Goal: Task Accomplishment & Management: Complete application form

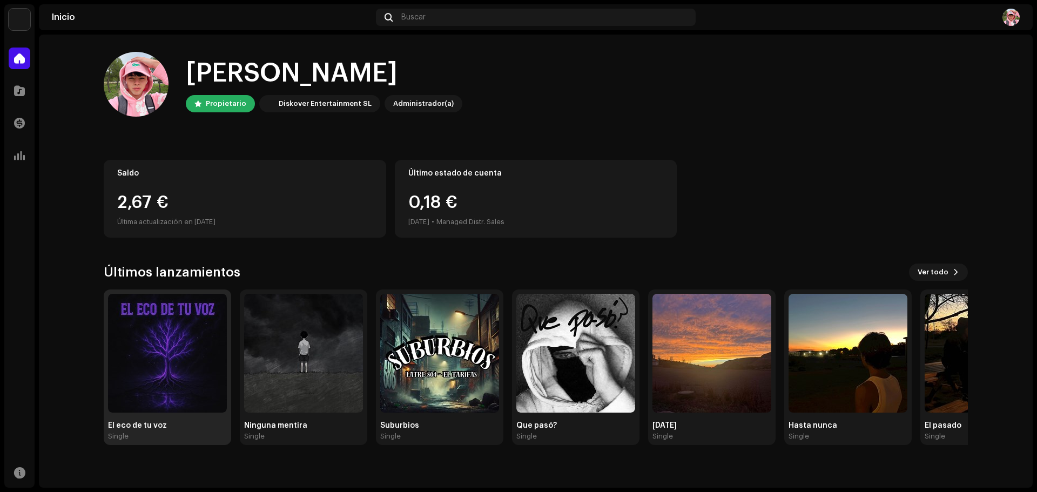
click at [208, 375] on img at bounding box center [167, 353] width 119 height 119
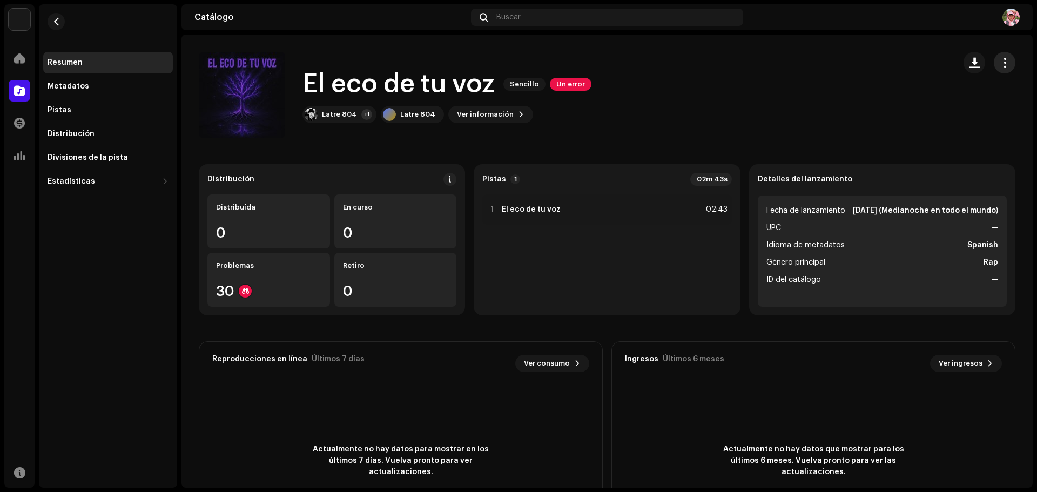
click at [999, 61] on span "button" at bounding box center [1004, 62] width 10 height 9
click at [1004, 63] on button "button" at bounding box center [1004, 63] width 22 height 22
click at [489, 116] on span "Ver información" at bounding box center [485, 115] width 57 height 22
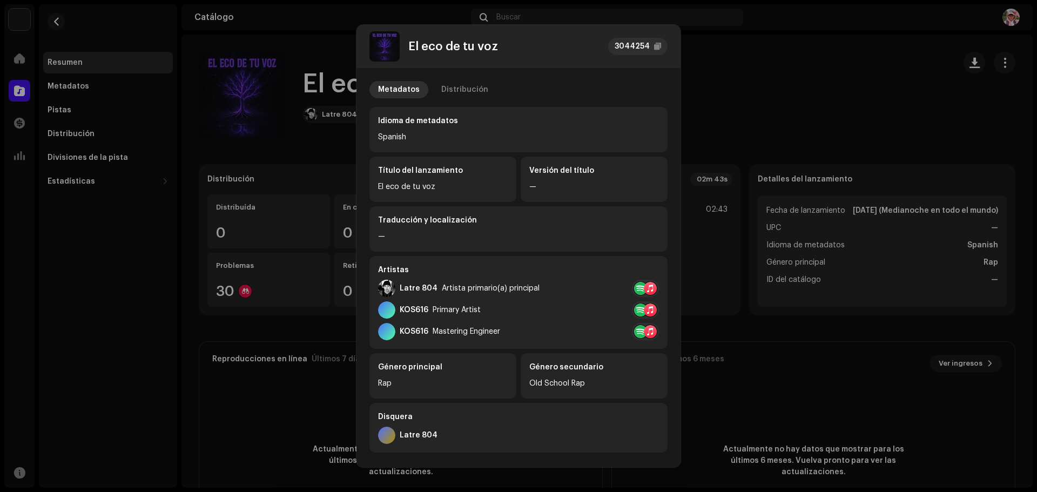
scroll to position [160, 0]
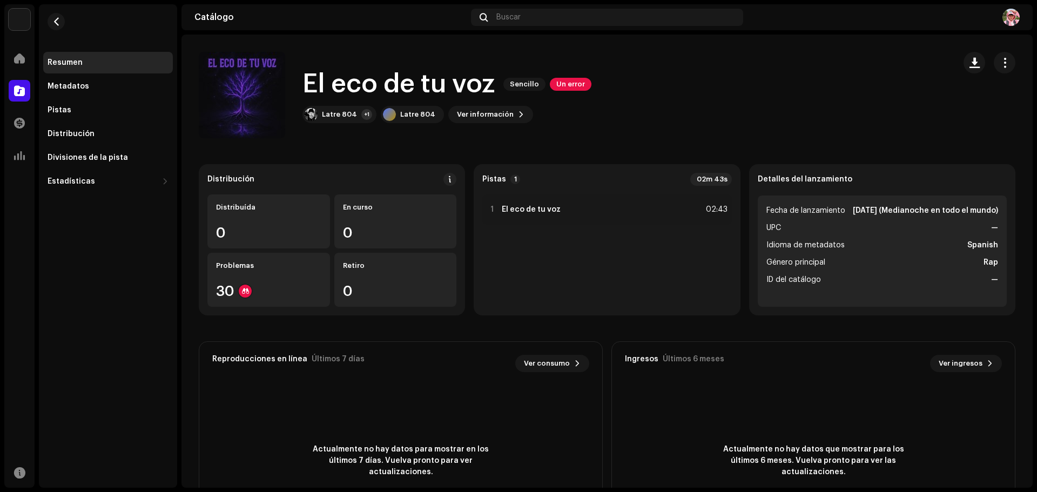
click at [826, 98] on div "El eco de tu voz 3044254 Metadatos Distribución Idioma de metadatos Spanish Tít…" at bounding box center [518, 246] width 1037 height 492
click at [993, 64] on button "button" at bounding box center [1004, 63] width 22 height 22
click at [931, 110] on div "Editar" at bounding box center [949, 110] width 100 height 9
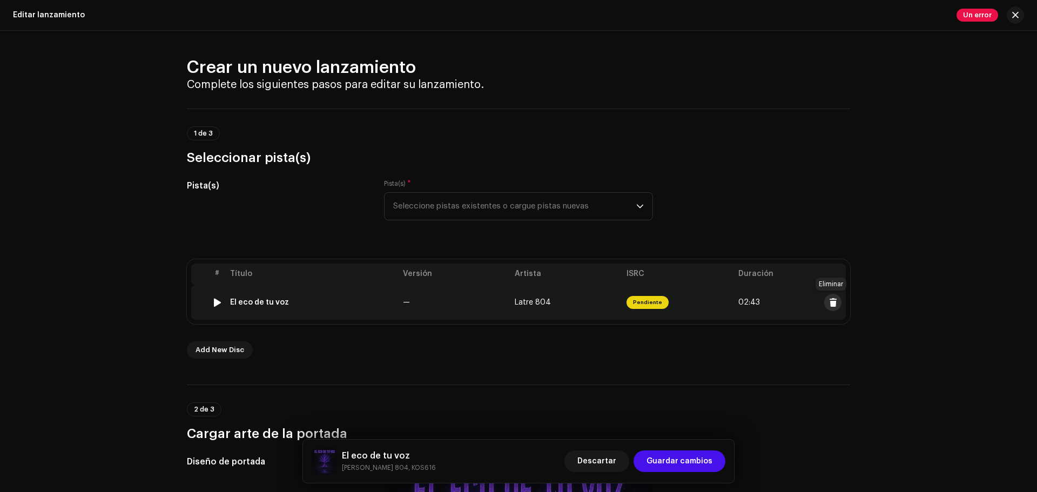
click at [829, 301] on span at bounding box center [833, 302] width 8 height 9
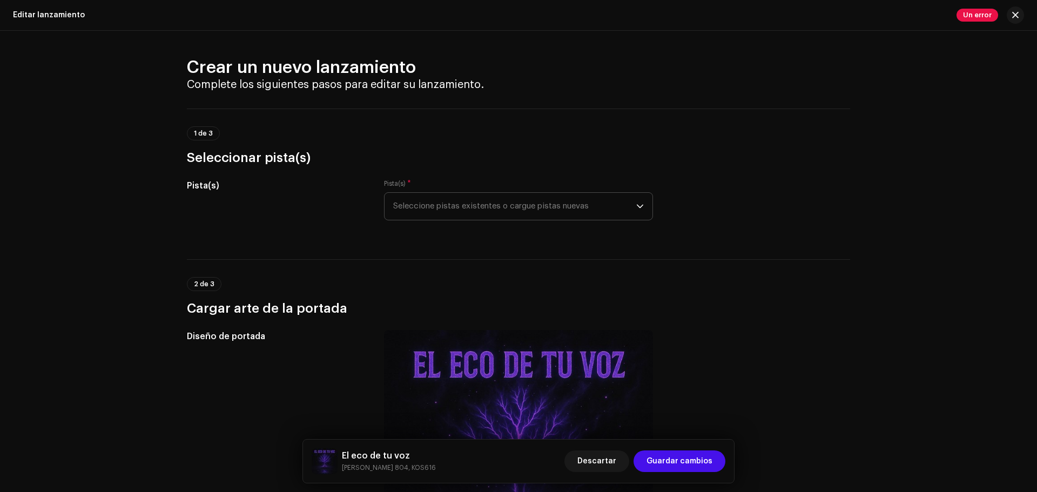
click at [475, 206] on span "Seleccione pistas existentes o cargue pistas nuevas" at bounding box center [514, 206] width 243 height 27
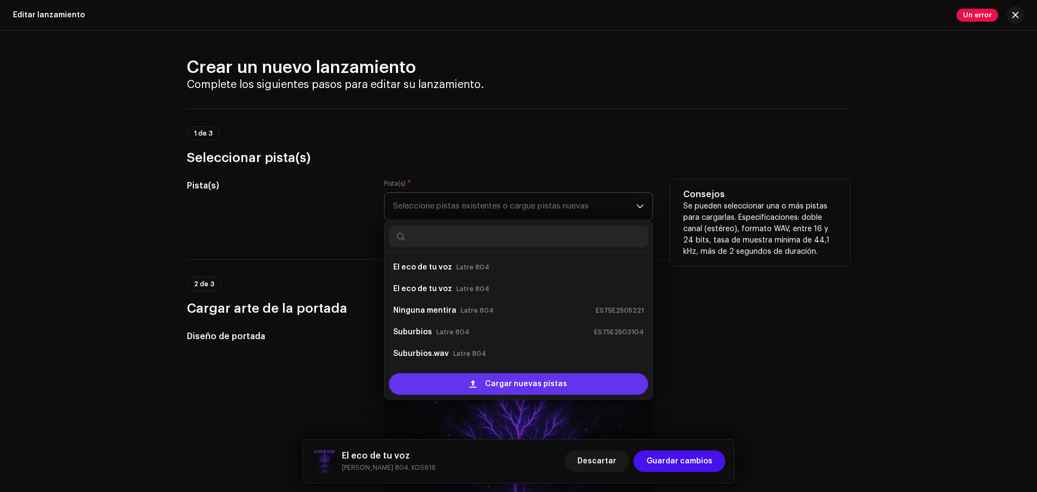
click at [490, 386] on span "Cargar nuevas pistas" at bounding box center [526, 384] width 82 height 22
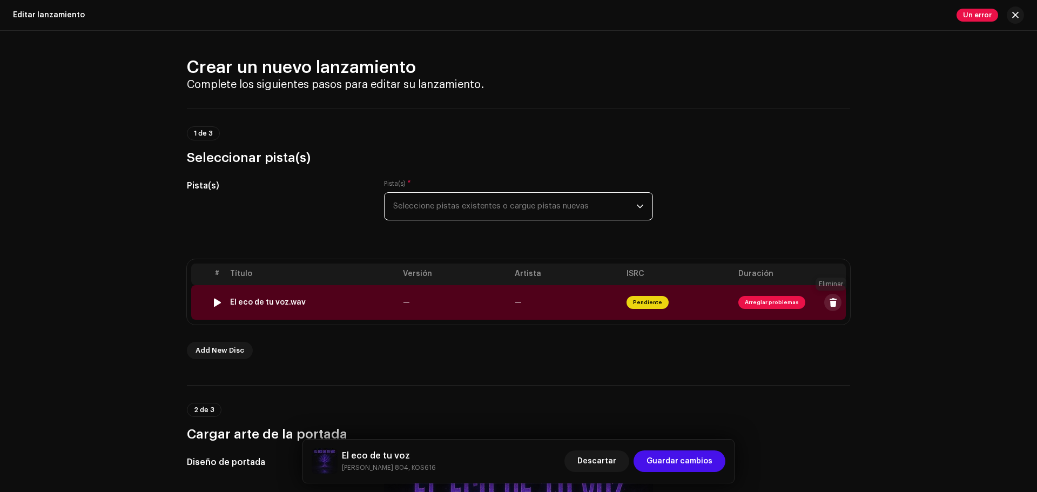
click at [830, 300] on span at bounding box center [833, 302] width 8 height 9
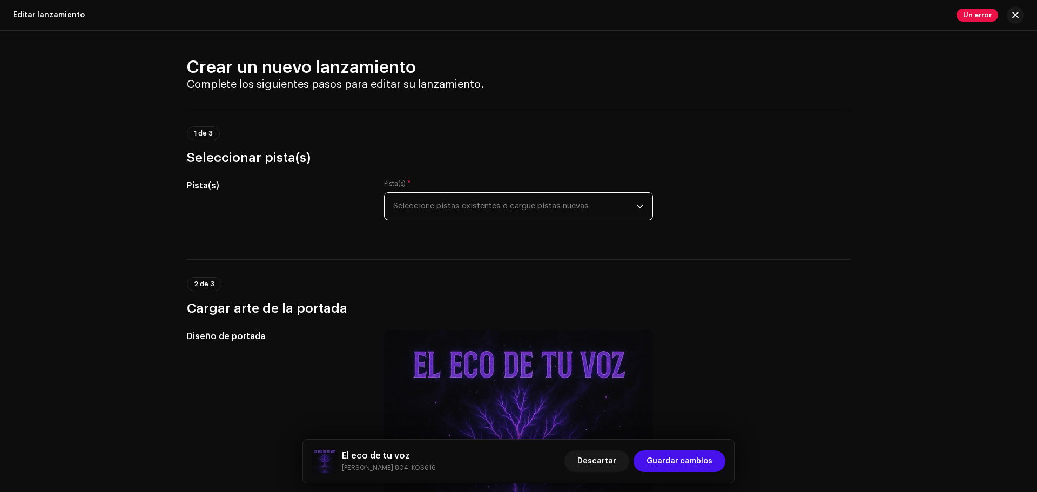
click at [550, 207] on span "Seleccione pistas existentes o cargue pistas nuevas" at bounding box center [514, 206] width 243 height 27
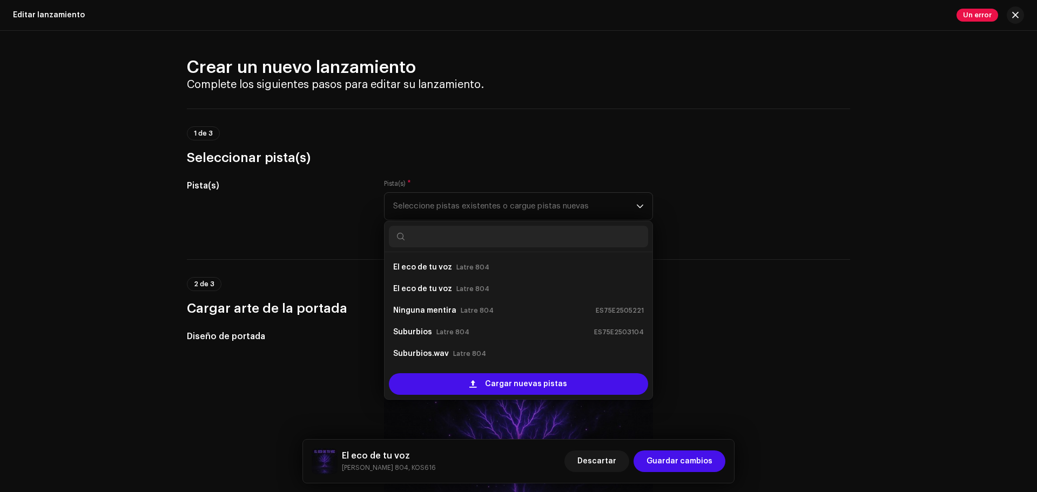
scroll to position [17, 0]
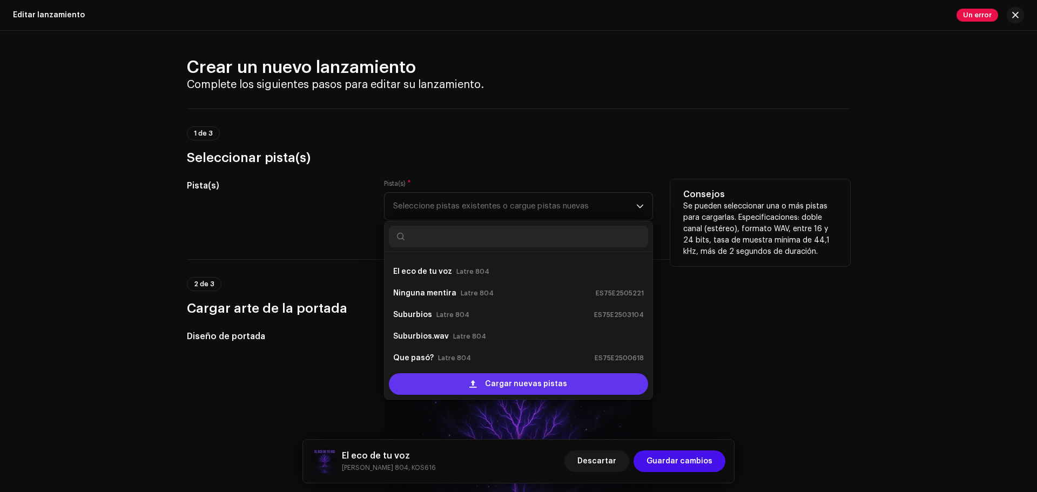
click at [505, 387] on span "Cargar nuevas pistas" at bounding box center [526, 384] width 82 height 22
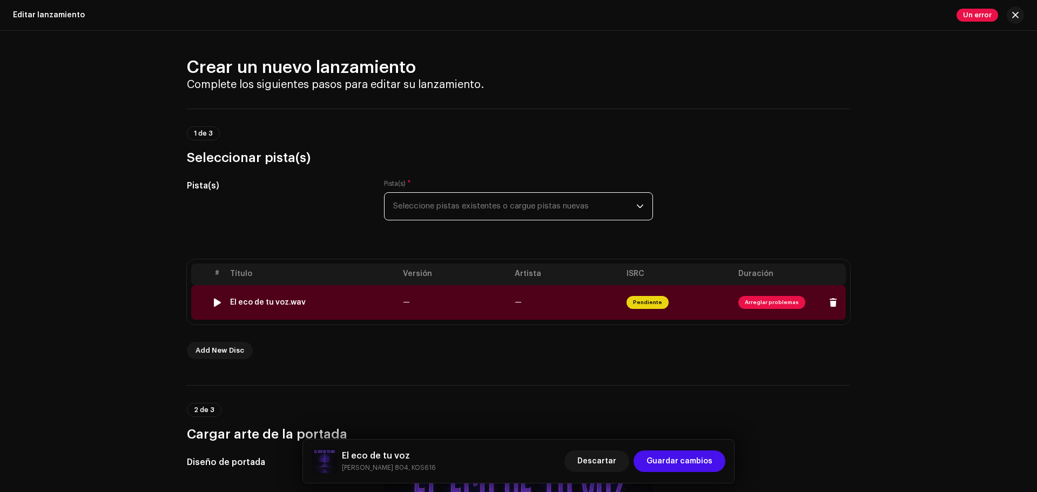
click at [769, 305] on span "Arreglar problemas" at bounding box center [771, 302] width 67 height 13
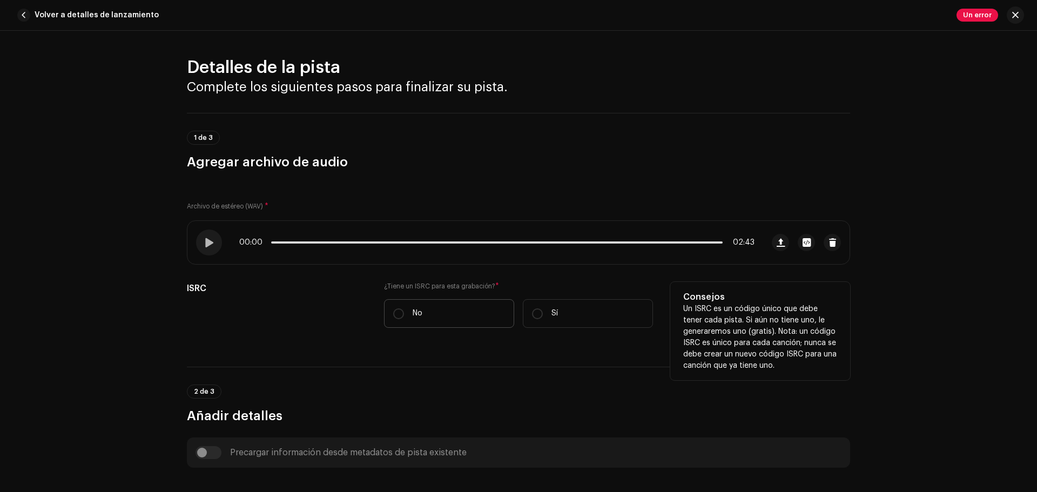
click at [457, 314] on label "No" at bounding box center [449, 313] width 130 height 29
click at [404, 314] on input "No" at bounding box center [398, 313] width 11 height 11
radio input "true"
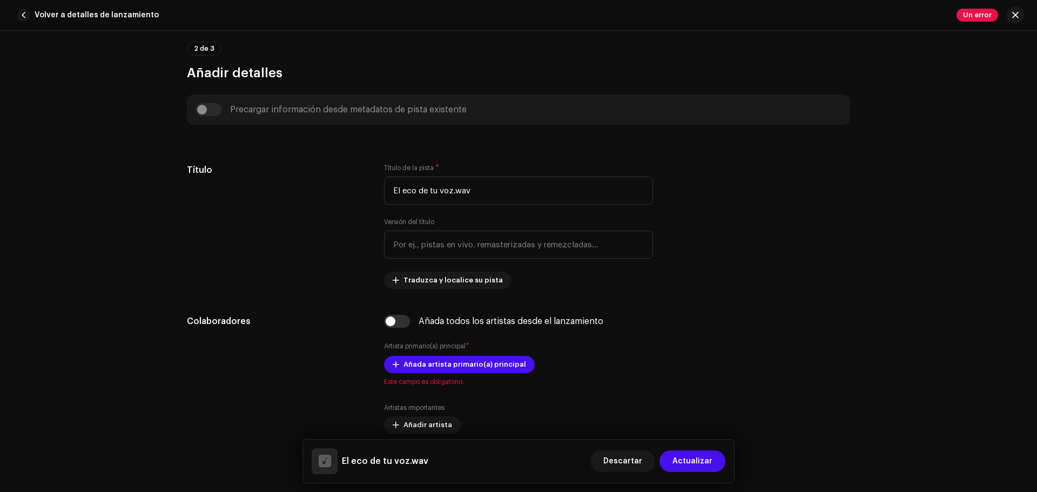
scroll to position [378, 0]
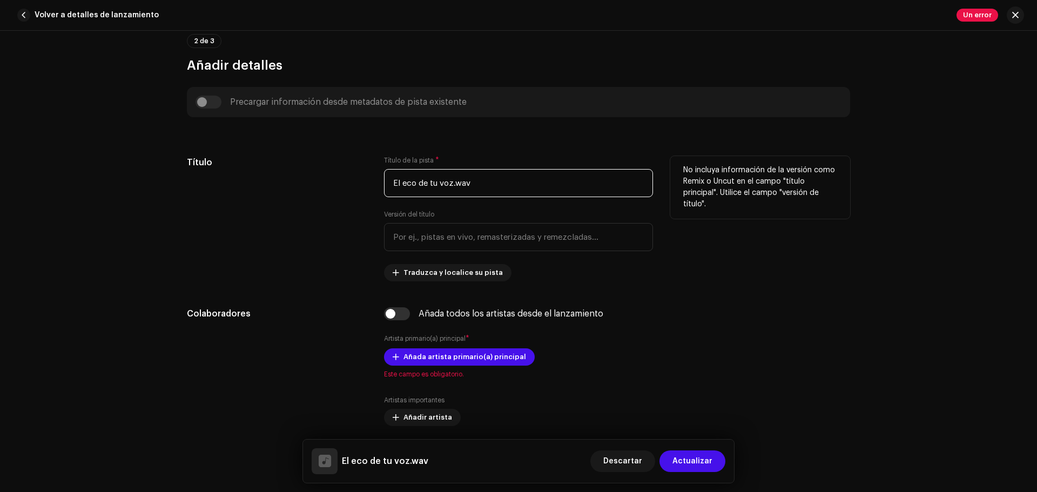
click at [511, 183] on input "El eco de tu voz.wav" at bounding box center [518, 183] width 269 height 28
type input "El eco de tu voz"
click at [579, 269] on div "Título de la pista * El eco de tu voz Versión del título Traduzca y localice su…" at bounding box center [518, 218] width 269 height 125
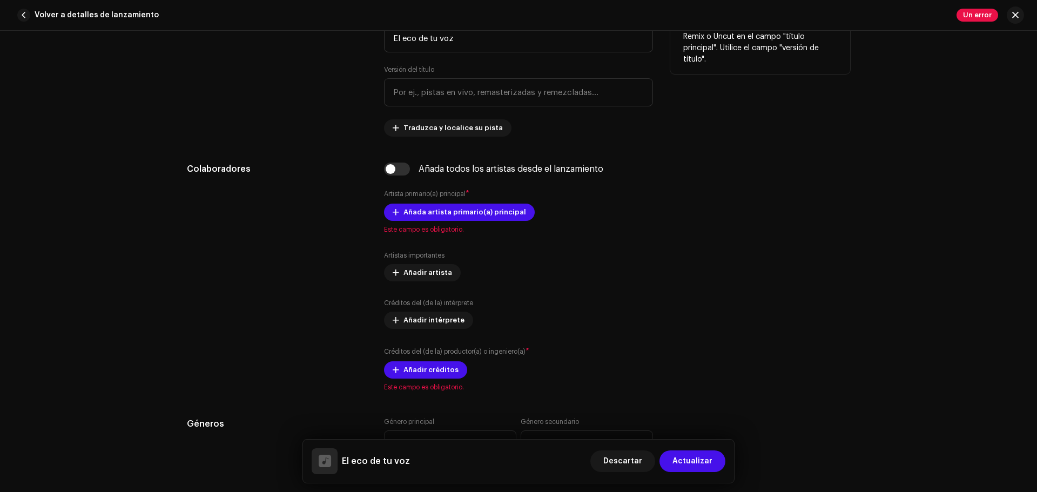
scroll to position [524, 0]
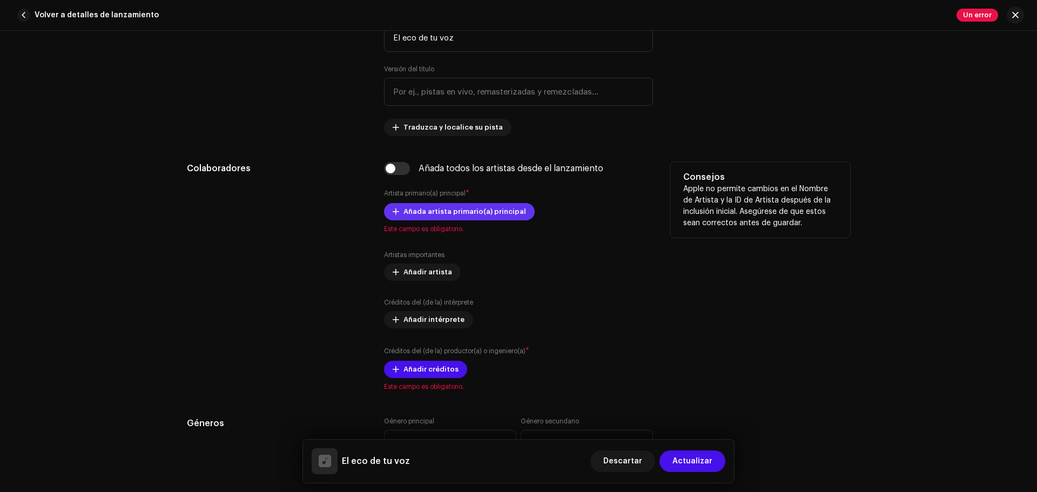
click at [475, 210] on span "Añada artista primario(a) principal" at bounding box center [464, 212] width 123 height 22
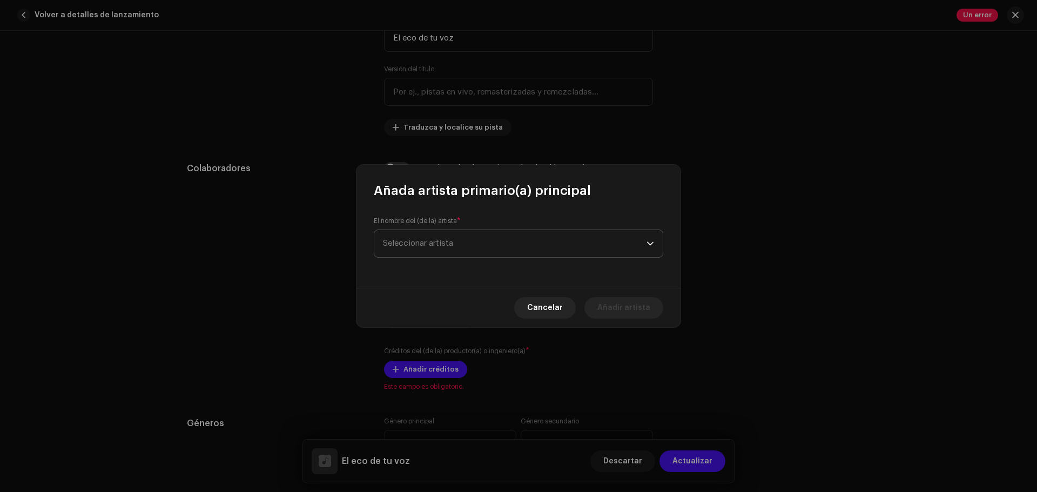
click at [464, 245] on span "Seleccionar artista" at bounding box center [514, 243] width 263 height 27
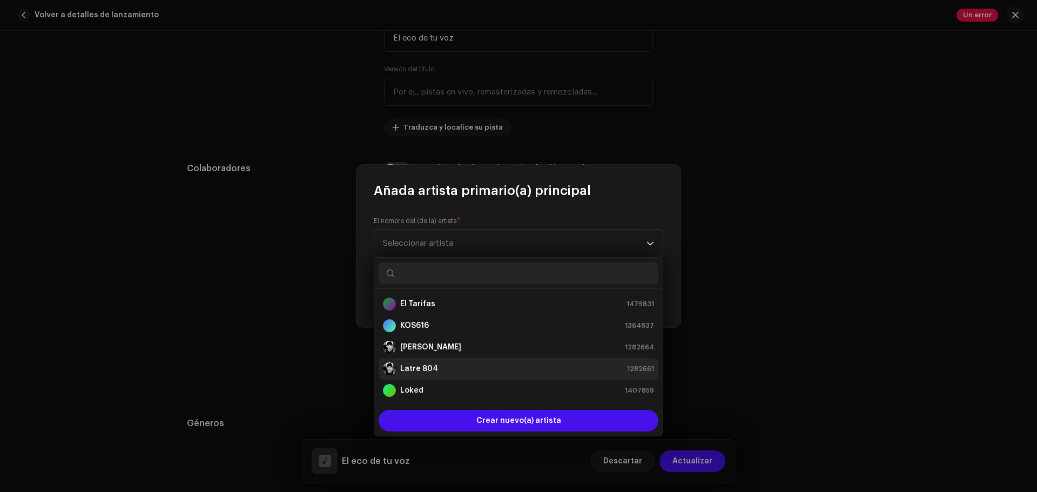
click at [425, 369] on strong "Latre 804" at bounding box center [419, 368] width 38 height 11
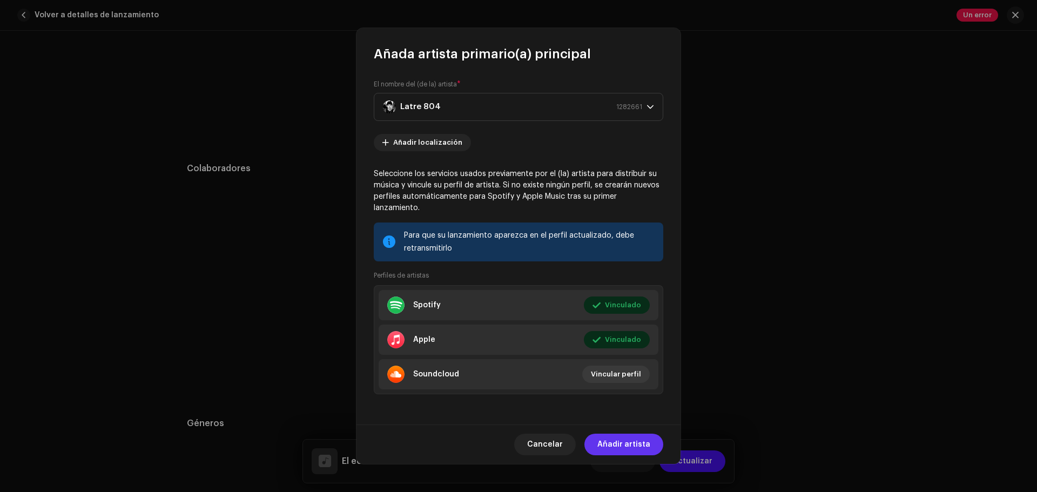
click at [619, 435] on span "Añadir artista" at bounding box center [623, 445] width 53 height 22
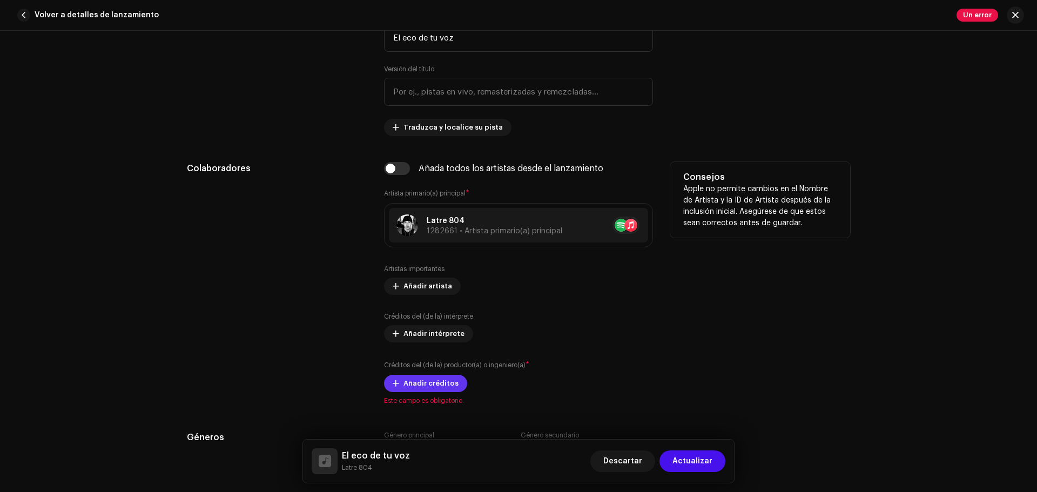
click at [423, 389] on span "Añadir créditos" at bounding box center [430, 384] width 55 height 22
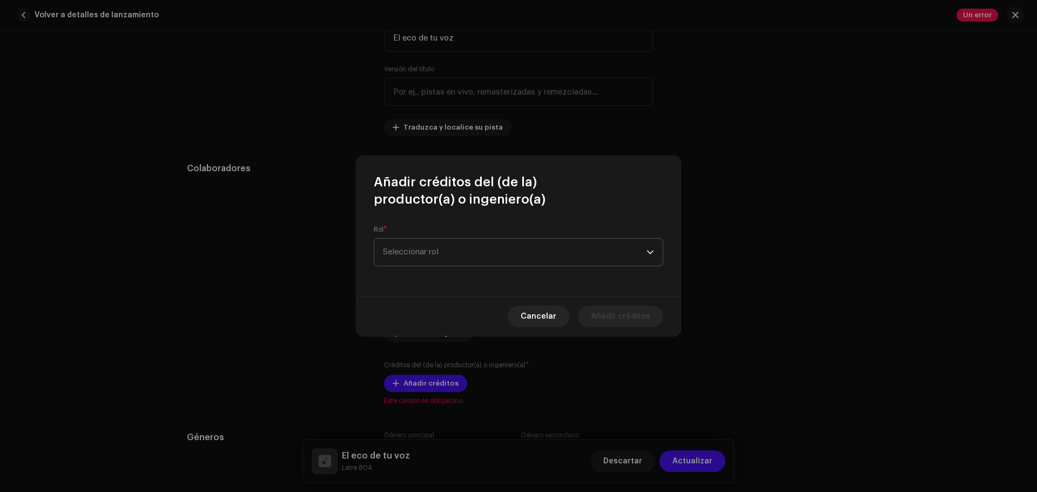
click at [489, 252] on span "Seleccionar rol" at bounding box center [514, 252] width 263 height 27
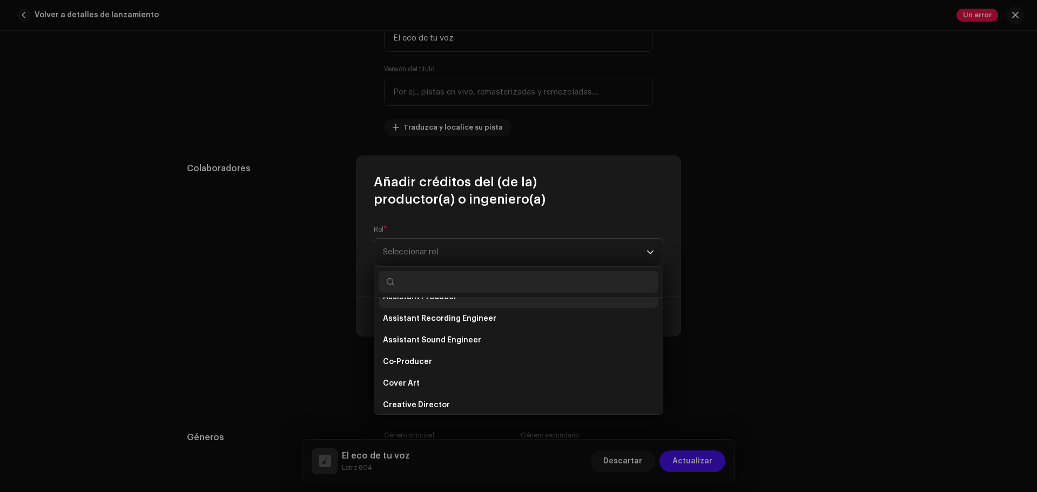
scroll to position [0, 0]
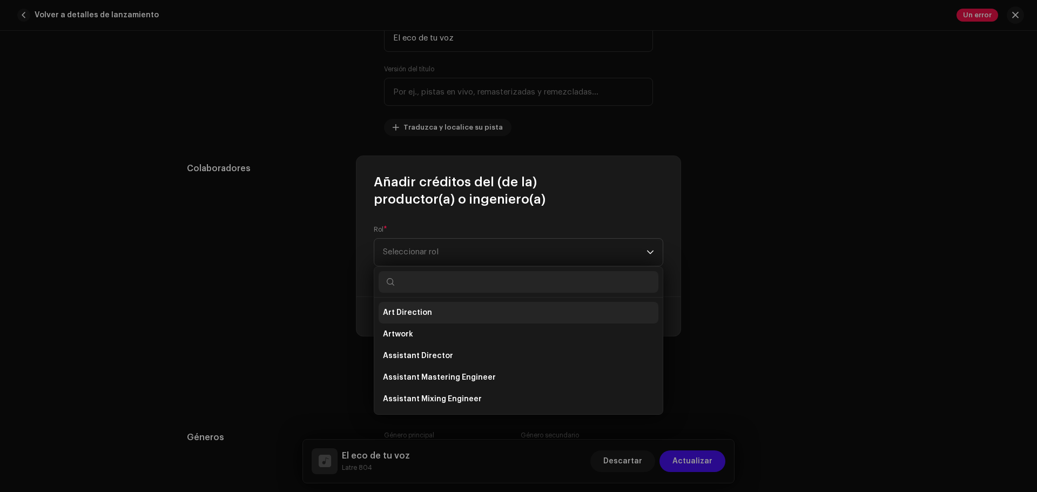
click at [425, 314] on span "Art Direction" at bounding box center [407, 312] width 49 height 11
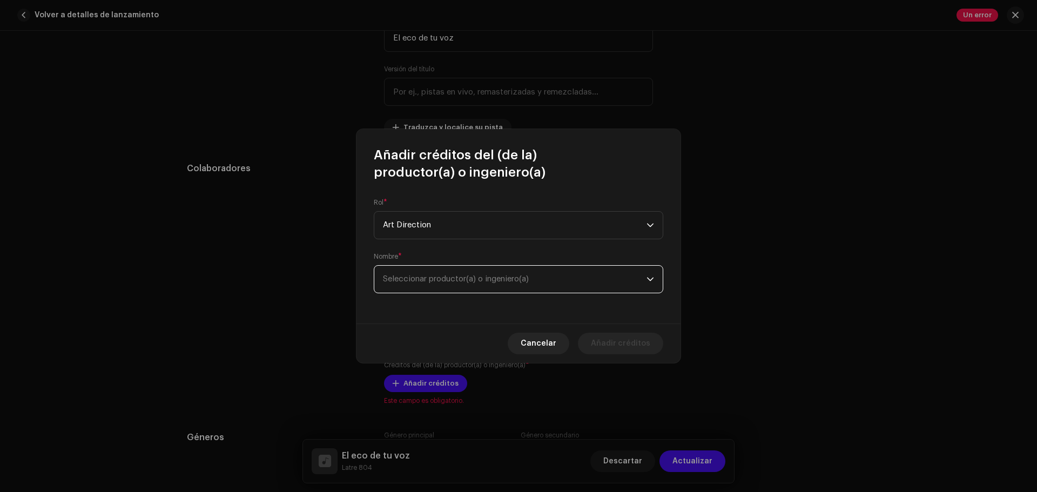
click at [430, 273] on span "Seleccionar productor(a) o ingeniero(a)" at bounding box center [514, 279] width 263 height 27
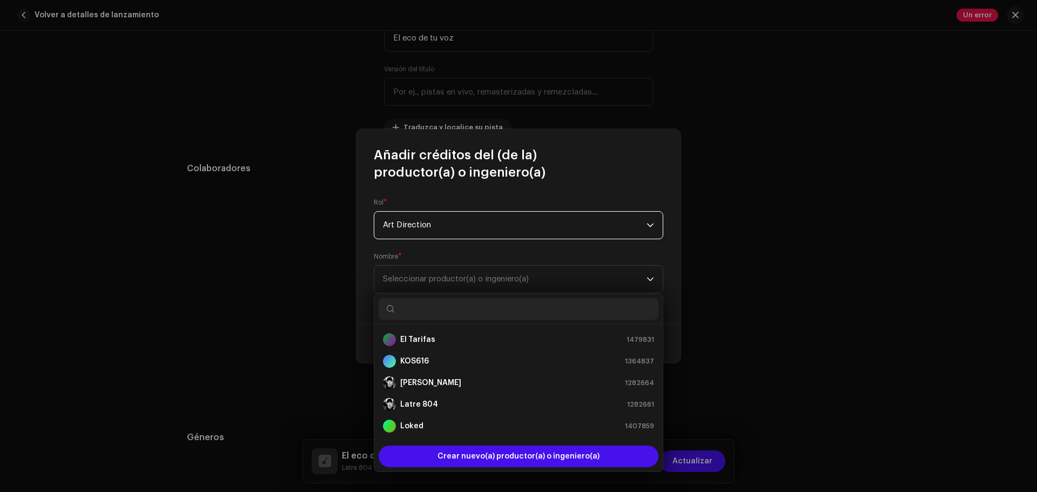
click at [469, 232] on span "Art Direction" at bounding box center [514, 225] width 263 height 27
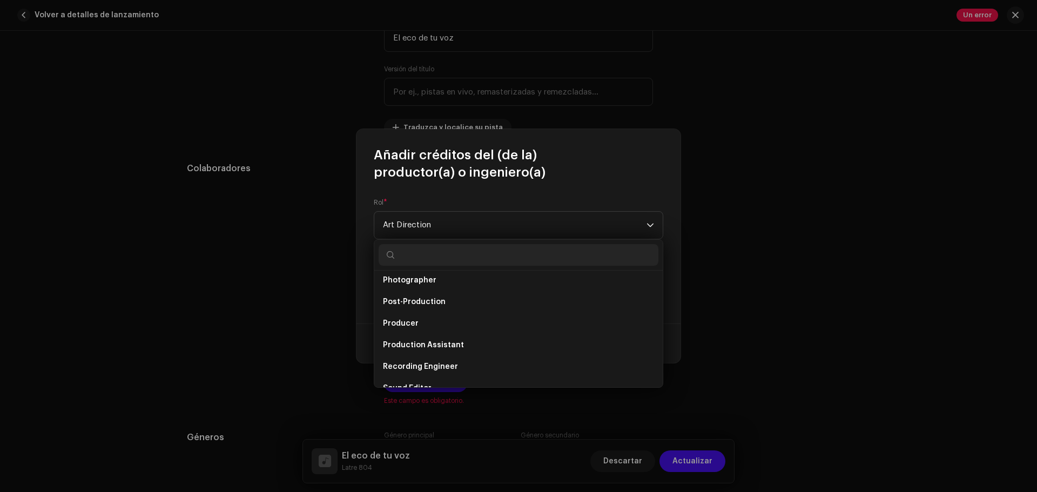
scroll to position [407, 0]
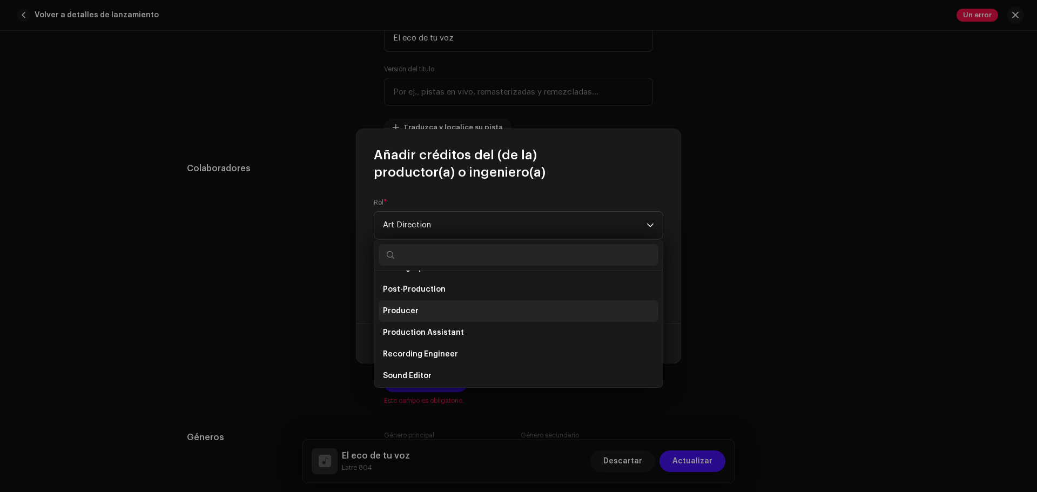
click at [447, 309] on li "Producer" at bounding box center [518, 311] width 280 height 22
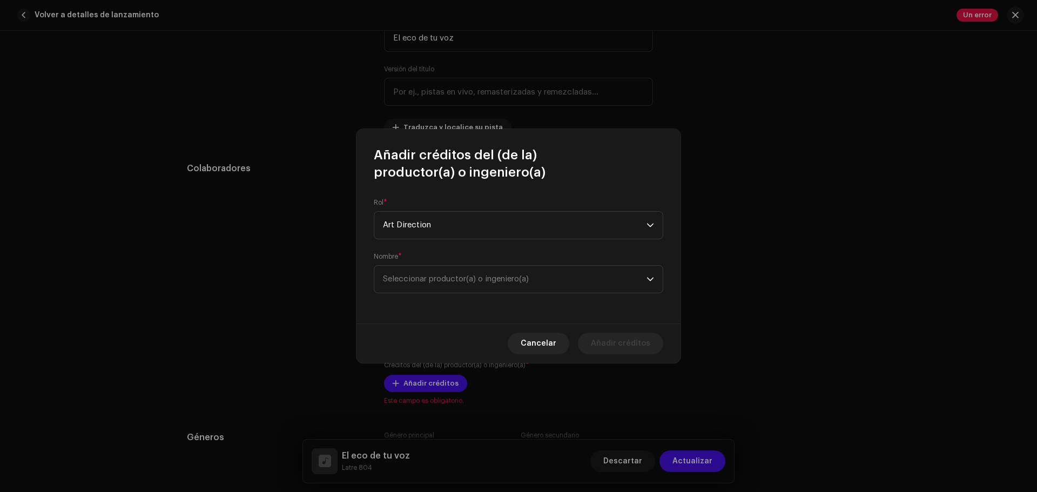
scroll to position [4, 0]
click at [462, 286] on span "Seleccionar productor(a) o ingeniero(a)" at bounding box center [514, 279] width 263 height 27
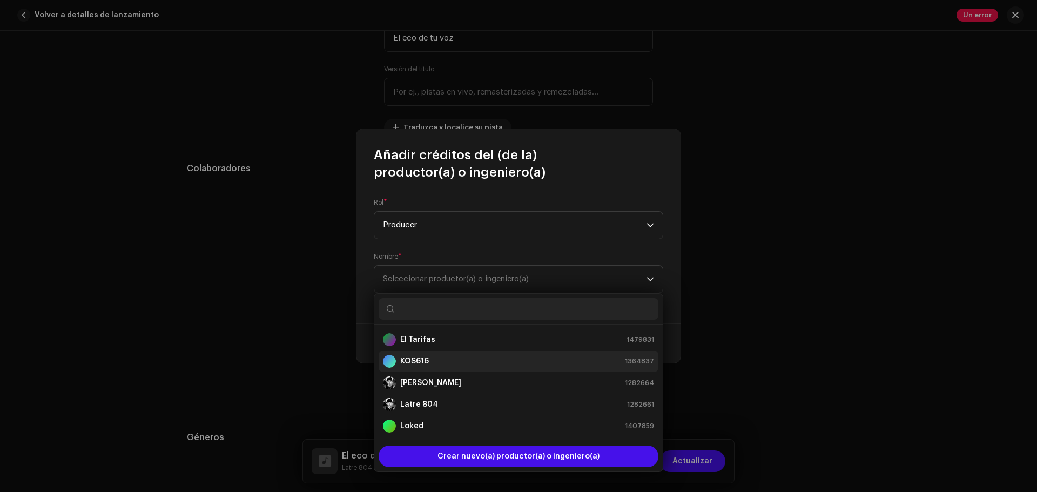
click at [428, 362] on strong "KOS616" at bounding box center [414, 361] width 29 height 11
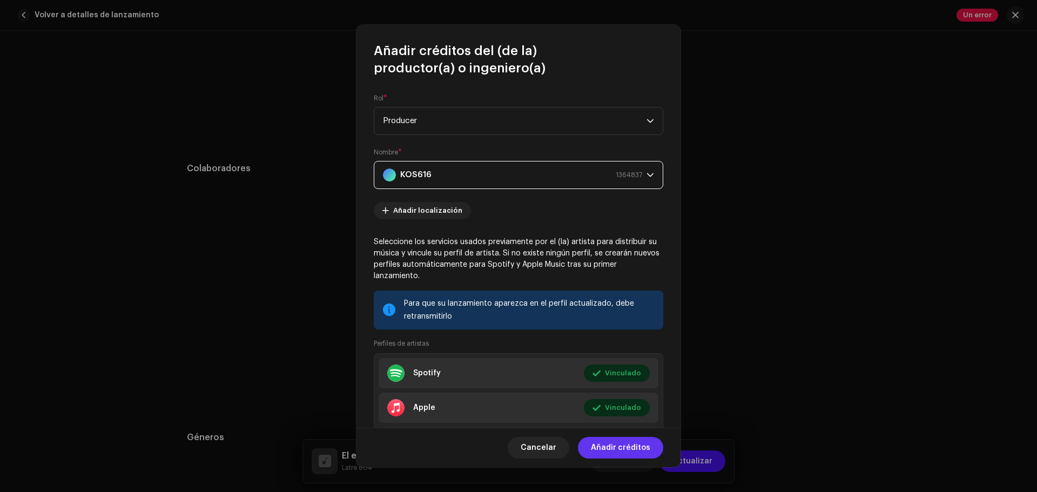
click at [631, 449] on span "Añadir créditos" at bounding box center [620, 448] width 59 height 22
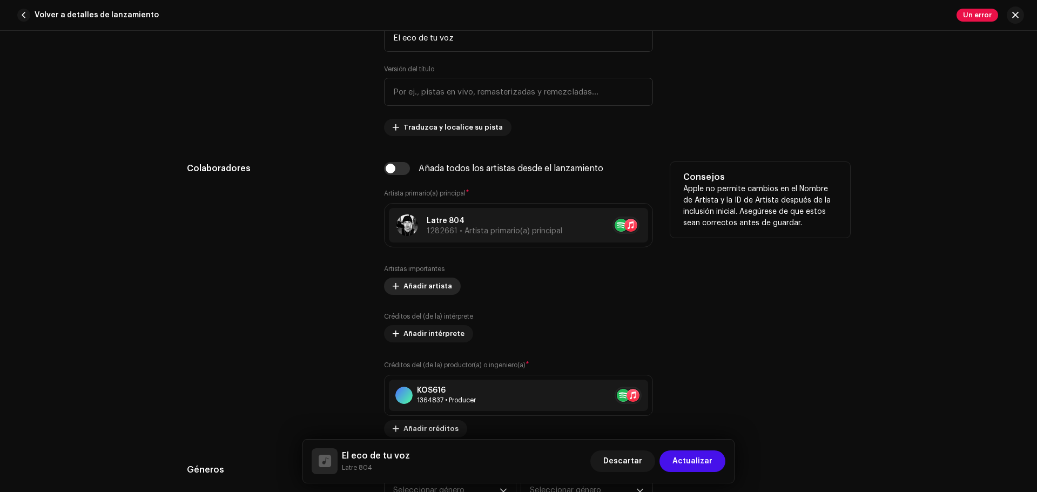
click at [419, 284] on span "Añadir artista" at bounding box center [427, 286] width 49 height 22
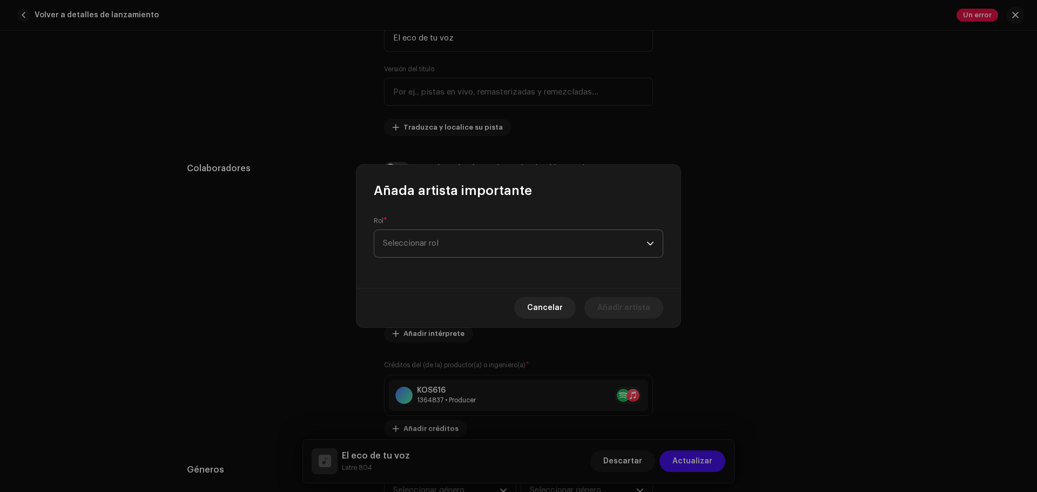
click at [462, 244] on span "Seleccionar rol" at bounding box center [514, 243] width 263 height 27
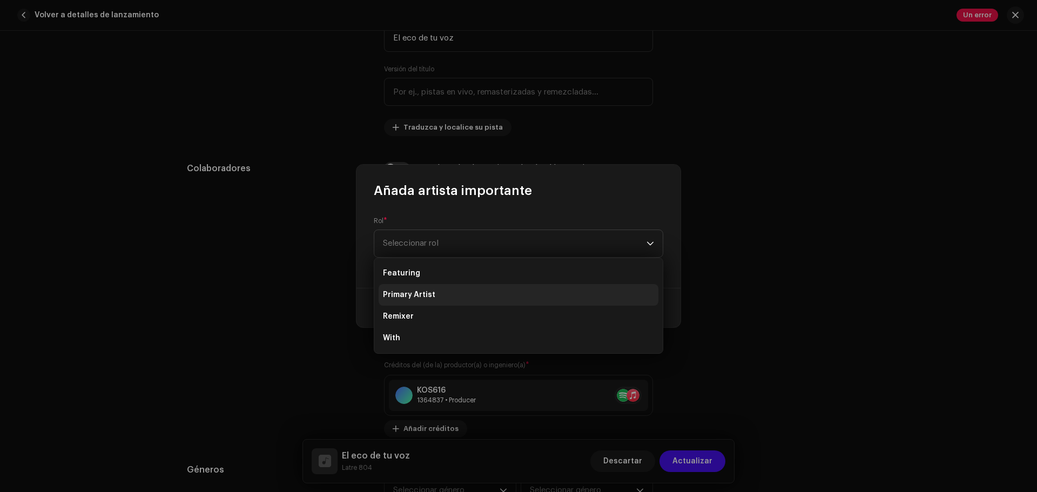
click at [417, 297] on span "Primary Artist" at bounding box center [409, 294] width 52 height 11
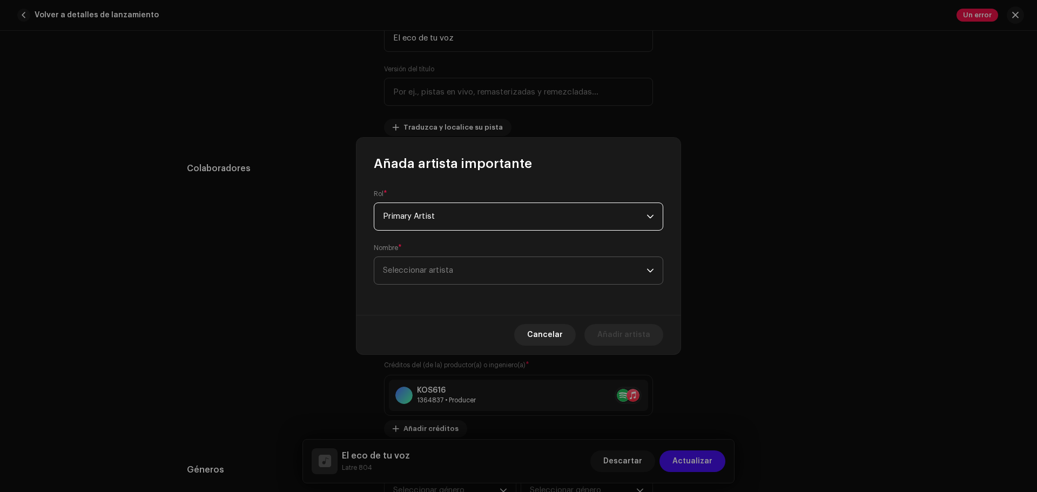
click at [453, 270] on span "Seleccionar artista" at bounding box center [418, 270] width 70 height 8
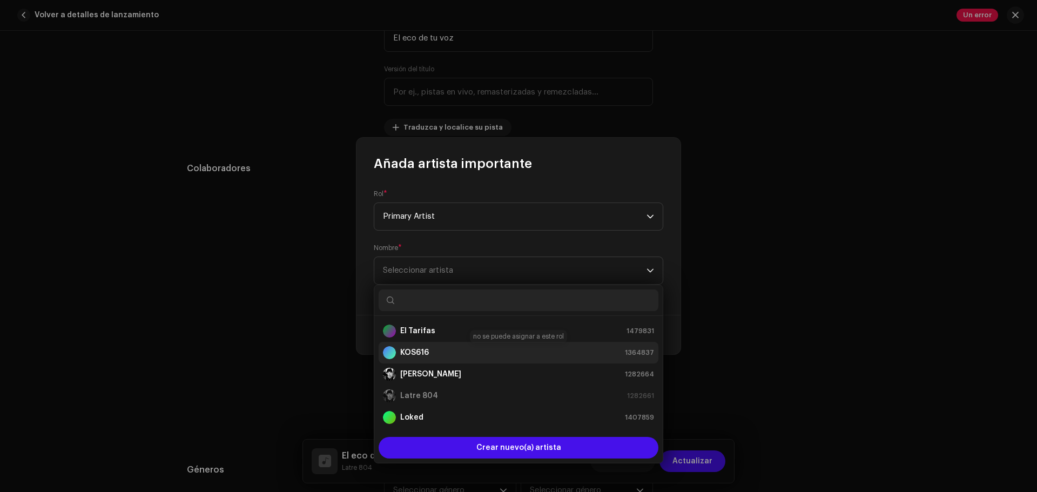
click at [439, 350] on div "KOS616 1364837" at bounding box center [518, 352] width 271 height 13
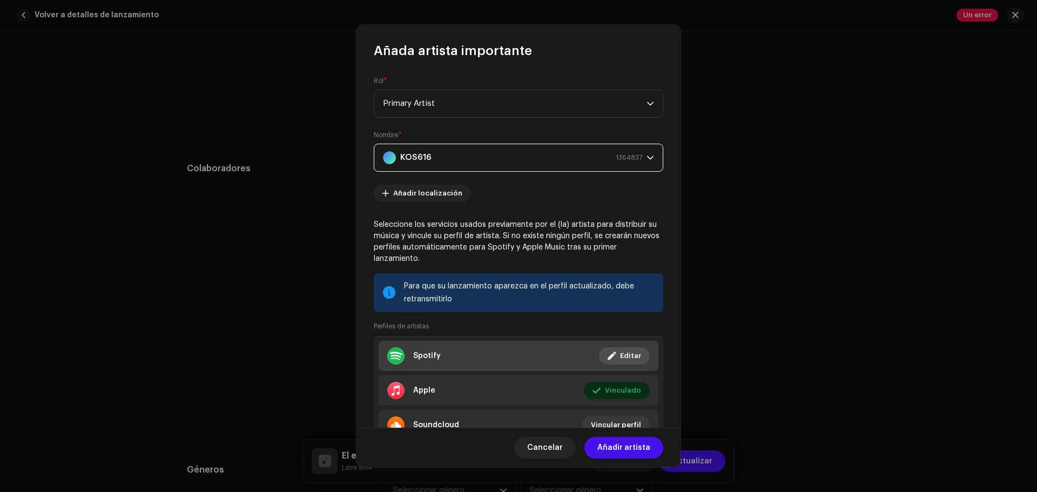
scroll to position [47, 0]
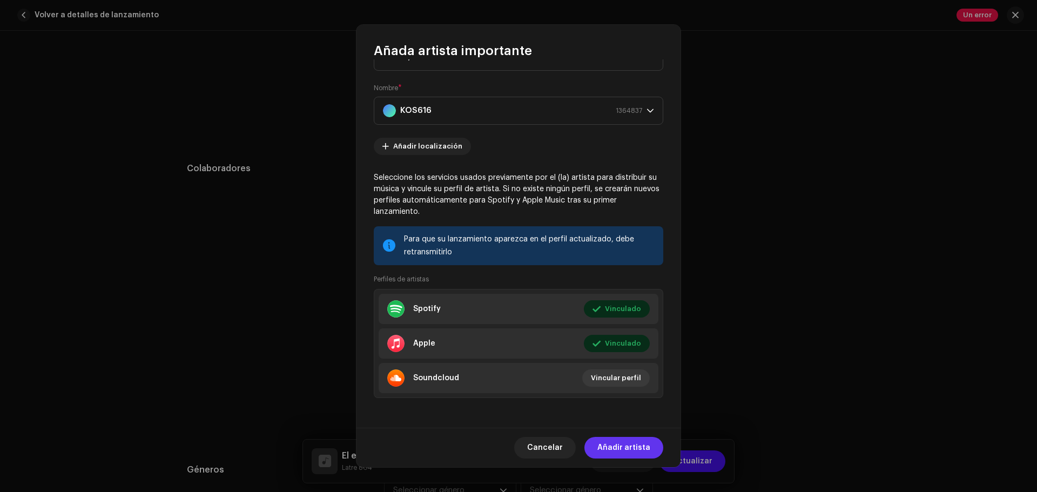
click at [603, 447] on span "Añadir artista" at bounding box center [623, 448] width 53 height 22
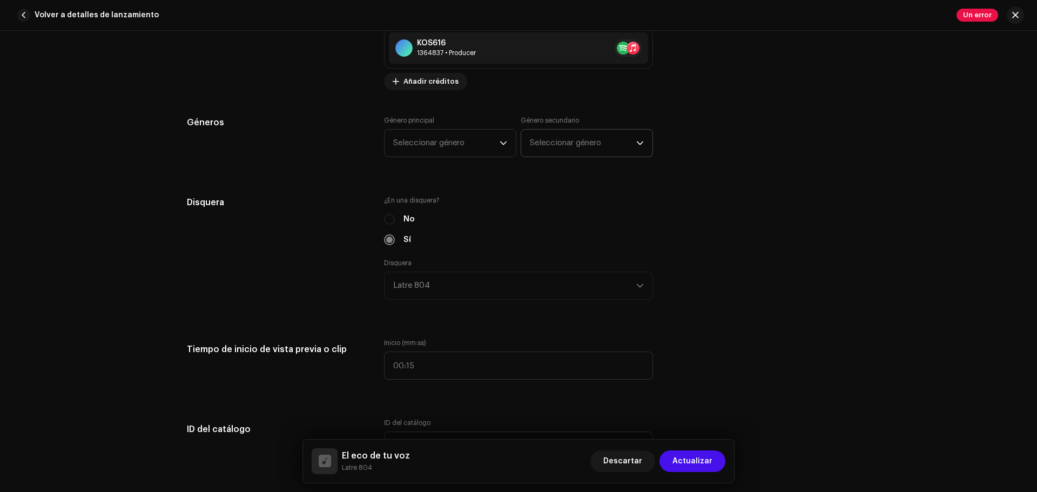
scroll to position [917, 0]
click at [491, 148] on span "Seleccionar género" at bounding box center [446, 142] width 106 height 27
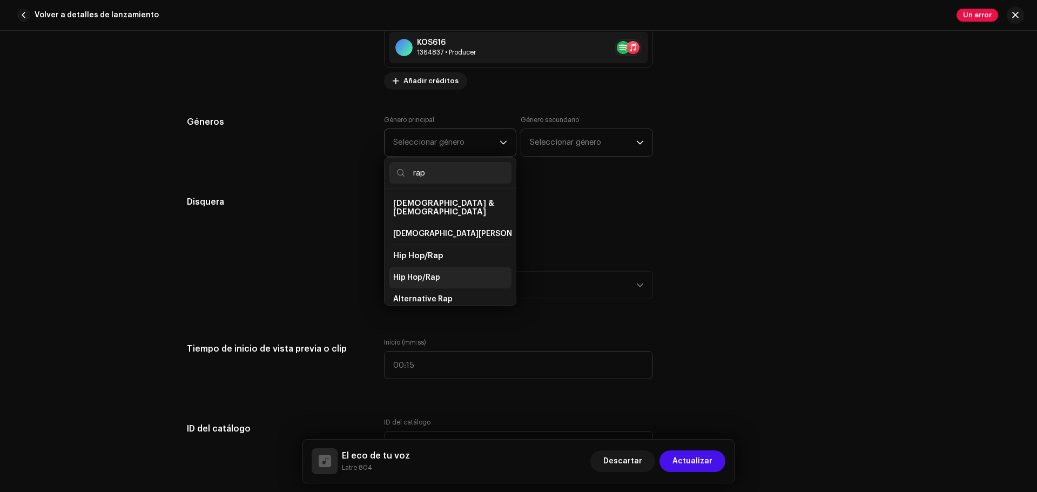
type input "rap"
click at [419, 272] on span "Hip Hop/Rap" at bounding box center [416, 277] width 47 height 11
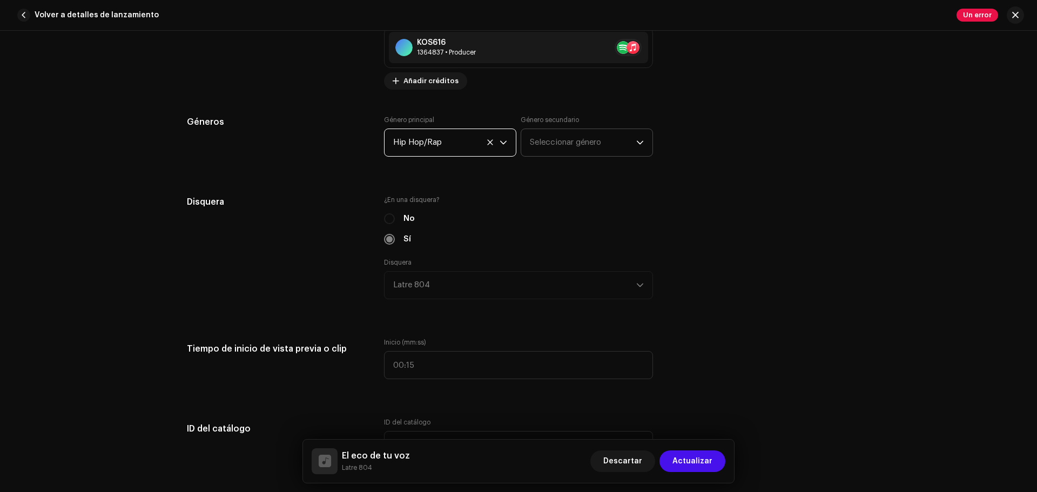
click at [552, 146] on span "Seleccionar género" at bounding box center [583, 142] width 106 height 27
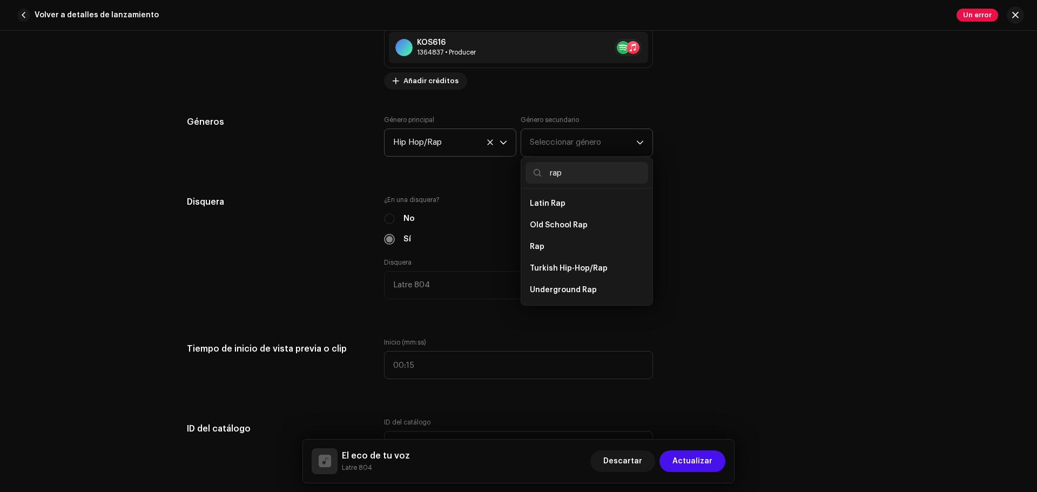
scroll to position [189, 0]
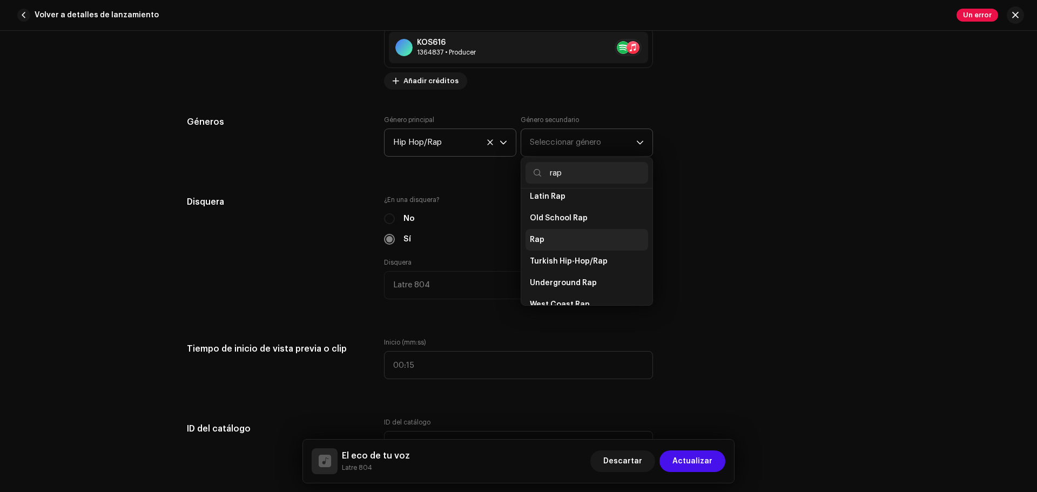
type input "rap"
click at [547, 236] on li "Rap" at bounding box center [586, 240] width 123 height 22
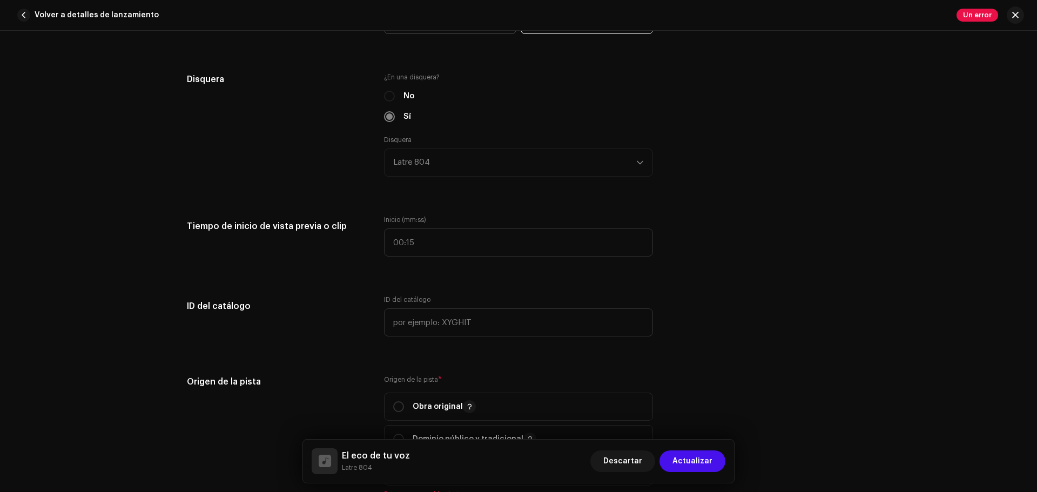
scroll to position [1040, 0]
click at [489, 165] on div "Disquera [PERSON_NAME] 804" at bounding box center [518, 155] width 269 height 41
type input ":"
click at [439, 240] on input ":" at bounding box center [518, 242] width 269 height 28
click at [721, 309] on p "Es mejor dejarlos en blanco a menos que realmente los necesite. Debe ser único …" at bounding box center [760, 320] width 154 height 34
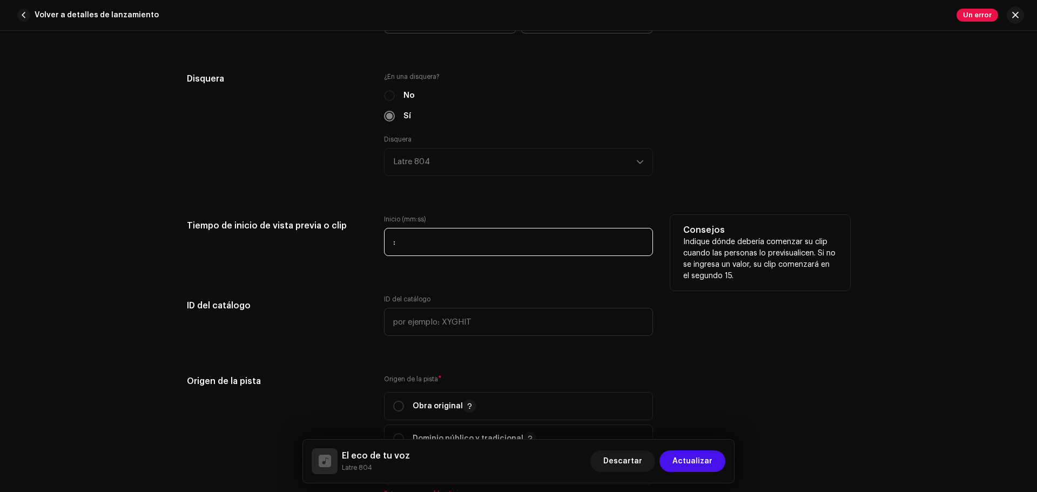
click at [442, 249] on input ":" at bounding box center [518, 242] width 269 height 28
type input "00:20"
click at [419, 283] on div "Detalles de la pista Complete los siguientes pasos para finalizar su pista. 1 d…" at bounding box center [519, 256] width 698 height 2479
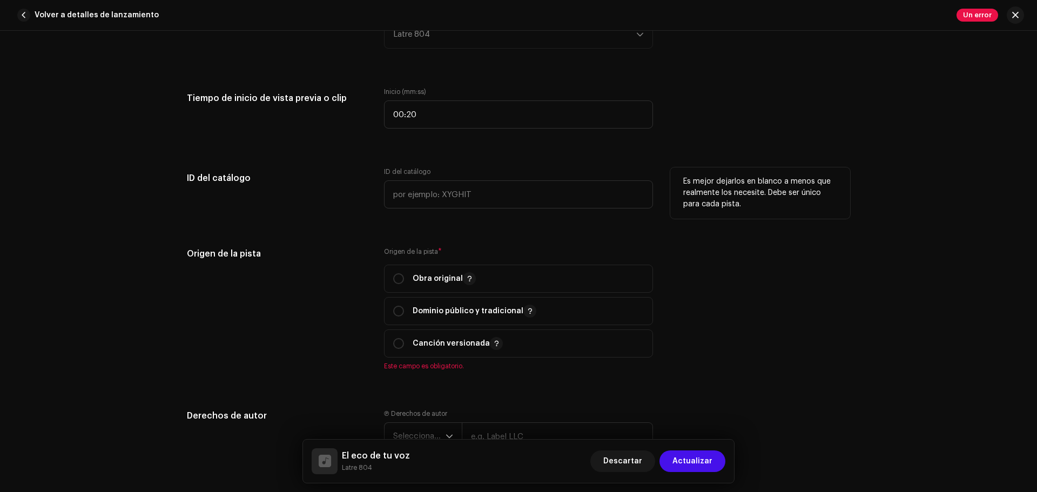
scroll to position [1171, 0]
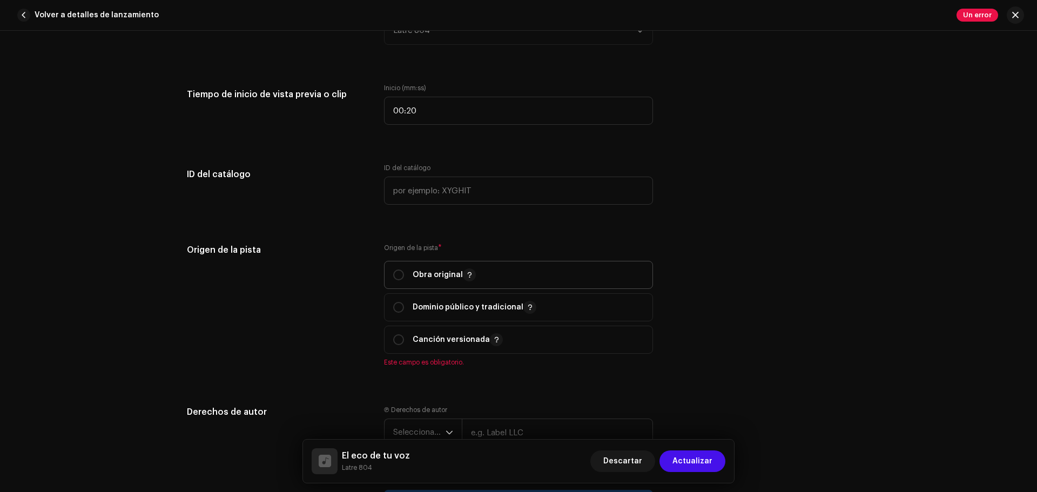
click at [417, 275] on p "Obra original" at bounding box center [444, 274] width 63 height 13
radio input "true"
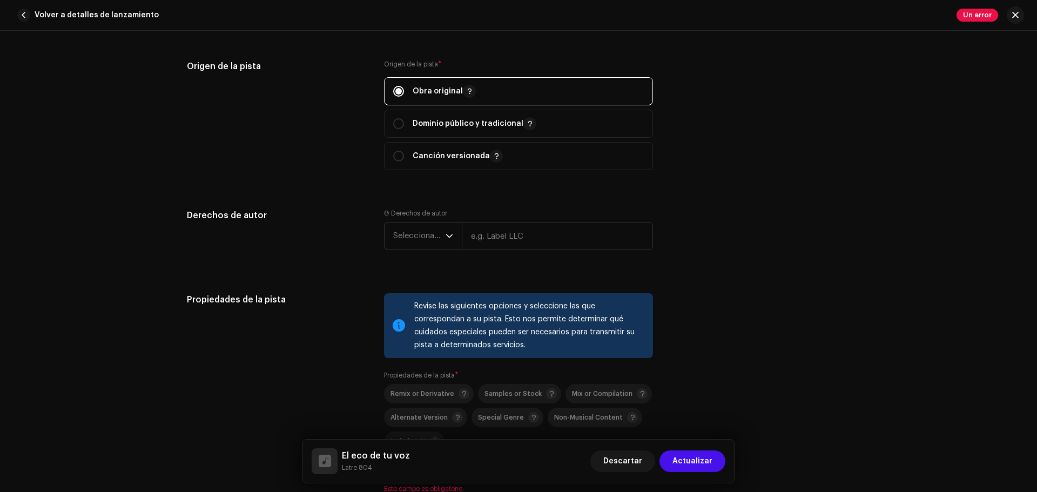
scroll to position [1355, 0]
click at [400, 232] on span "Seleccionar año" at bounding box center [419, 235] width 52 height 27
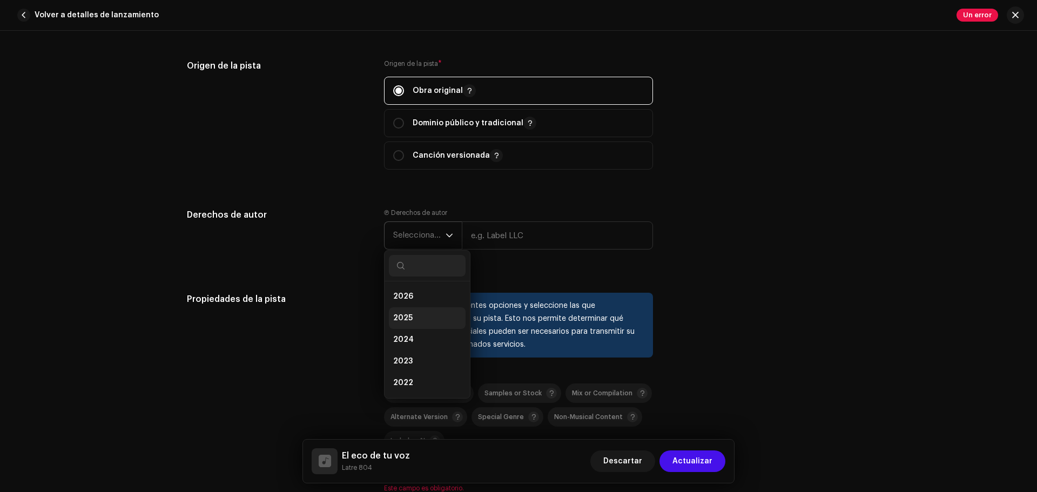
click at [410, 314] on li "2025" at bounding box center [427, 318] width 77 height 22
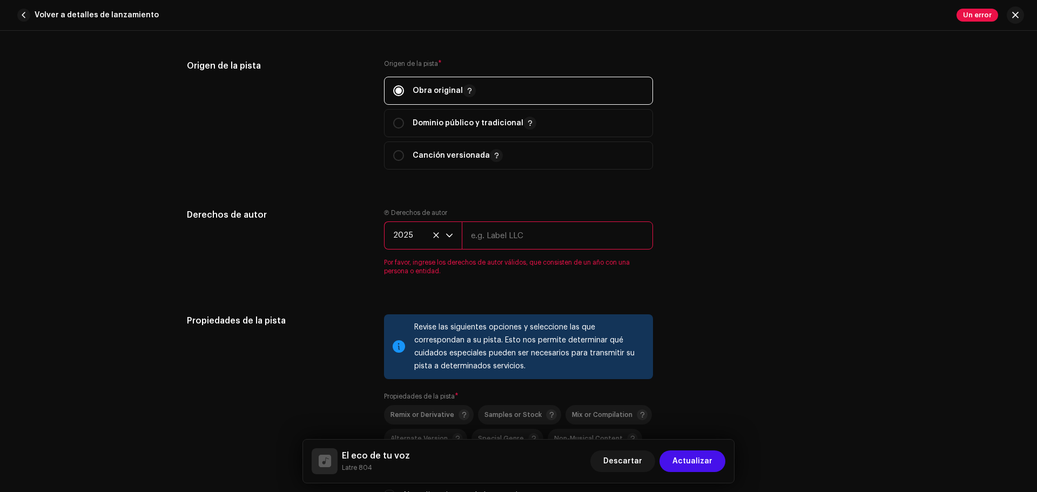
click at [517, 247] on input "text" at bounding box center [557, 235] width 191 height 28
type input "[PERSON_NAME] - [PERSON_NAME]"
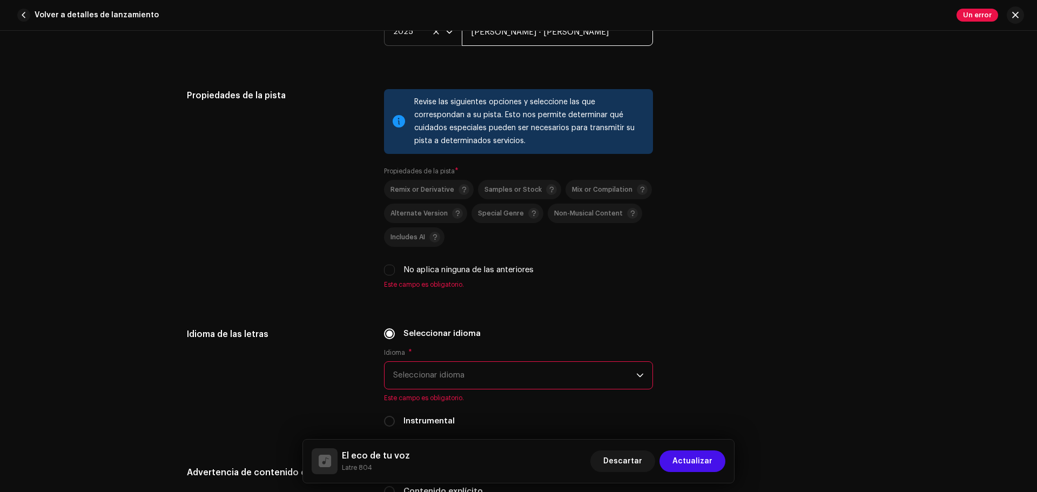
scroll to position [1559, 0]
click at [393, 268] on div "No aplica ninguna de las anteriores" at bounding box center [518, 269] width 269 height 12
click at [389, 268] on input "No aplica ninguna de las anteriores" at bounding box center [389, 269] width 11 height 11
checkbox input "true"
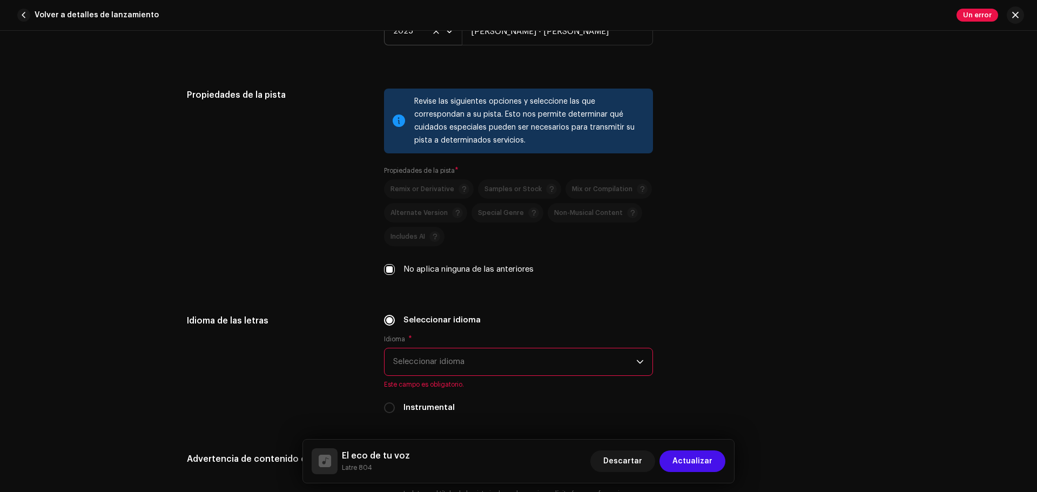
click at [437, 365] on span "Seleccionar idioma" at bounding box center [514, 361] width 243 height 27
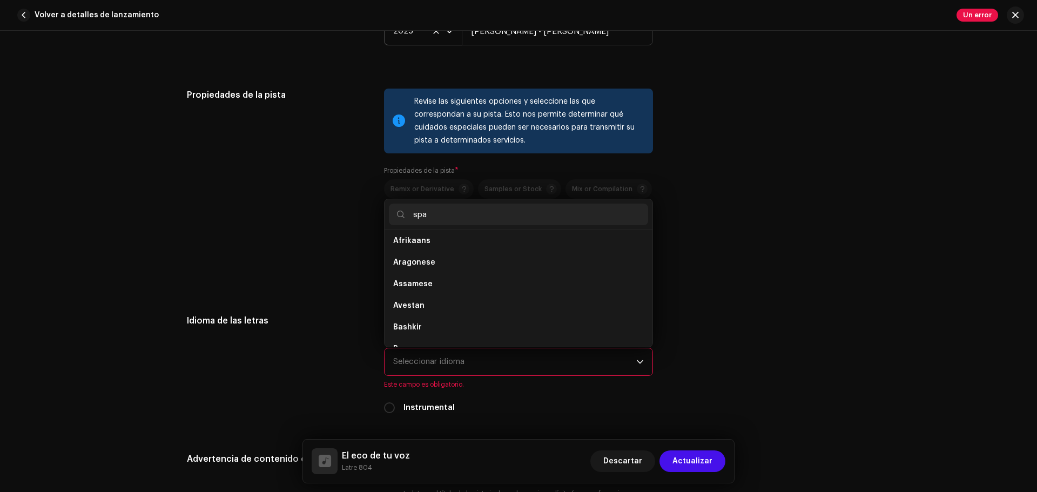
scroll to position [0, 0]
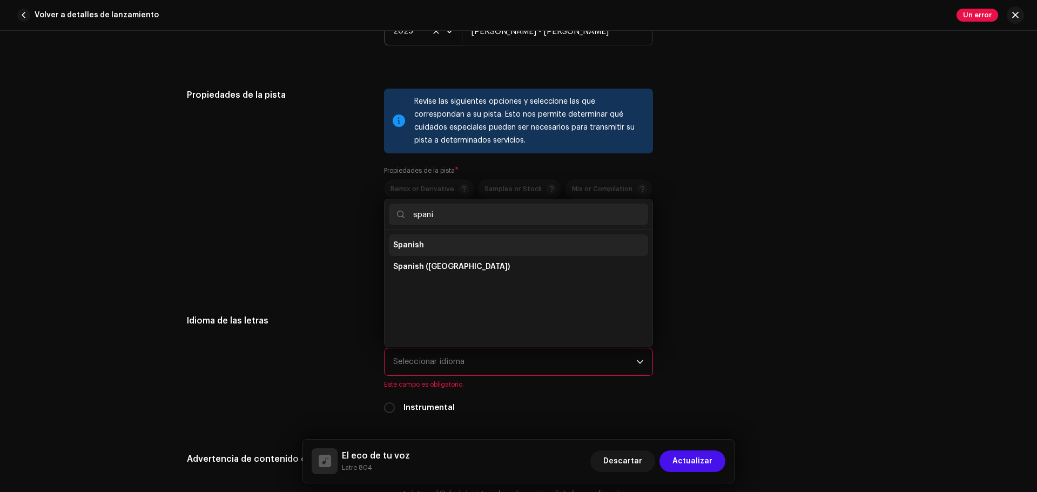
type input "spani"
click at [435, 246] on li "Spanish" at bounding box center [518, 245] width 259 height 22
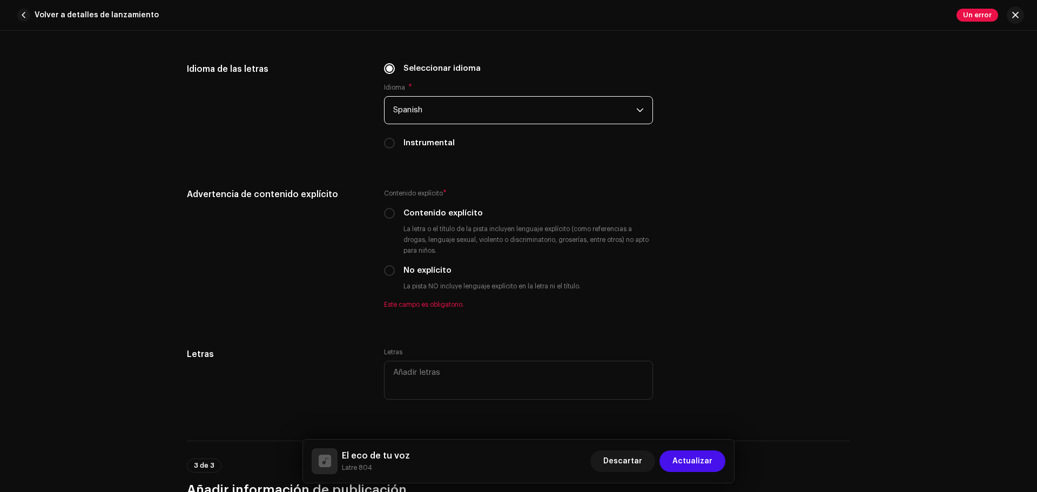
scroll to position [1811, 0]
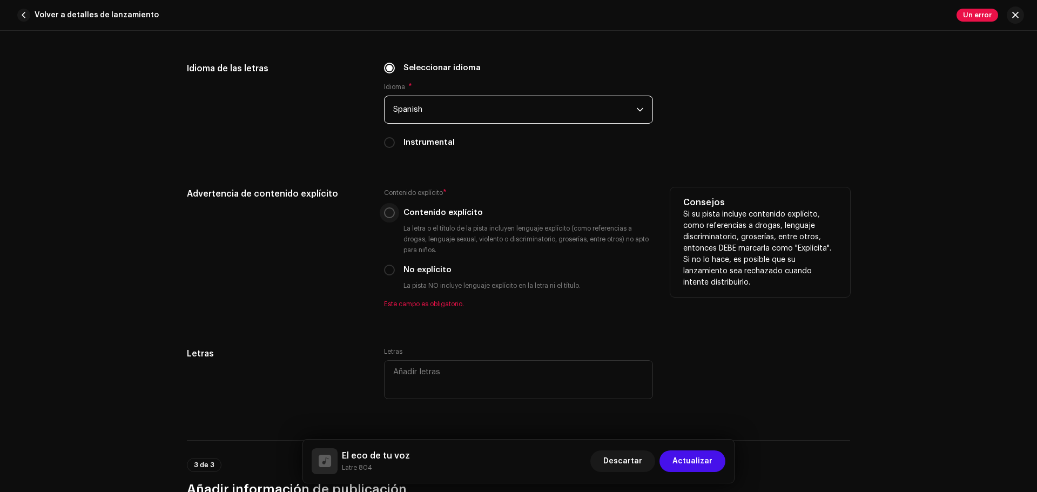
click at [387, 215] on input "Contenido explícito" at bounding box center [389, 212] width 11 height 11
radio input "true"
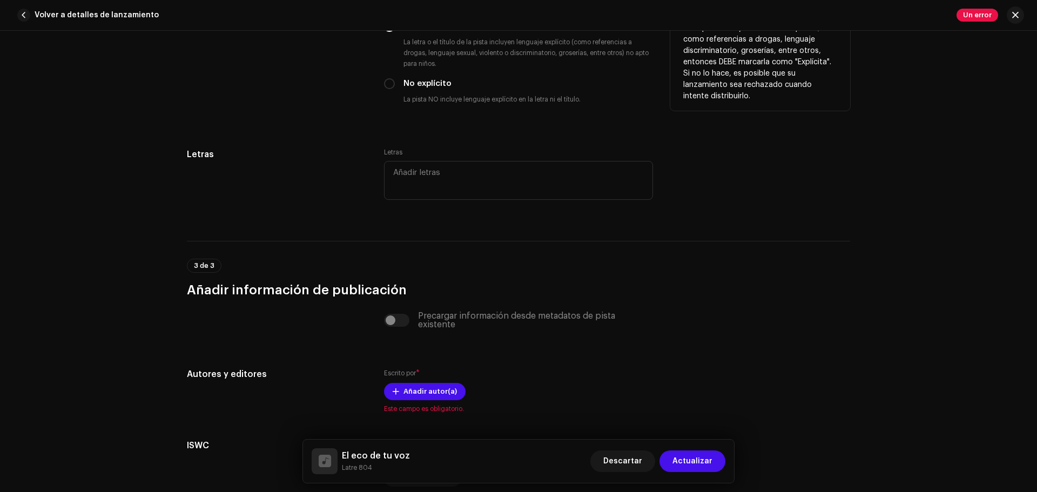
scroll to position [2096, 0]
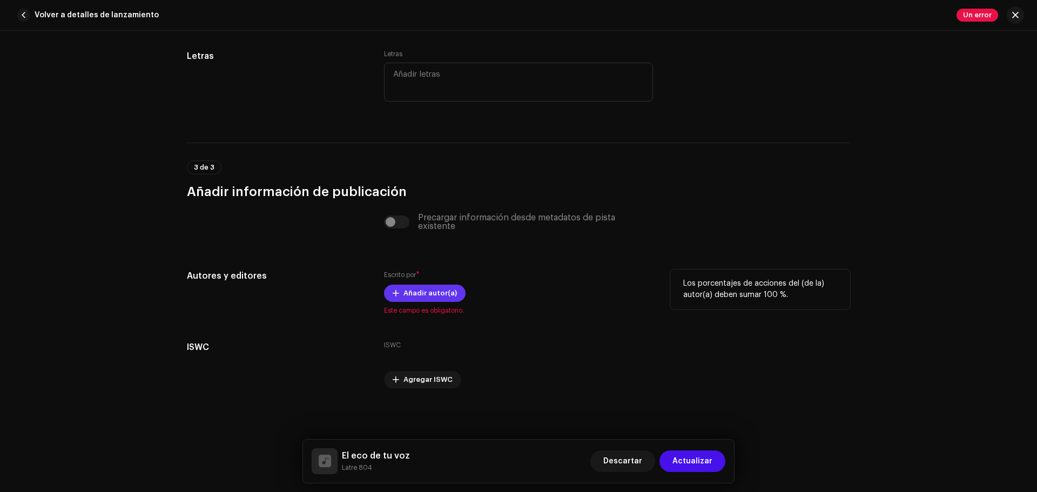
click at [403, 290] on span "Añadir autor(a)" at bounding box center [429, 293] width 53 height 22
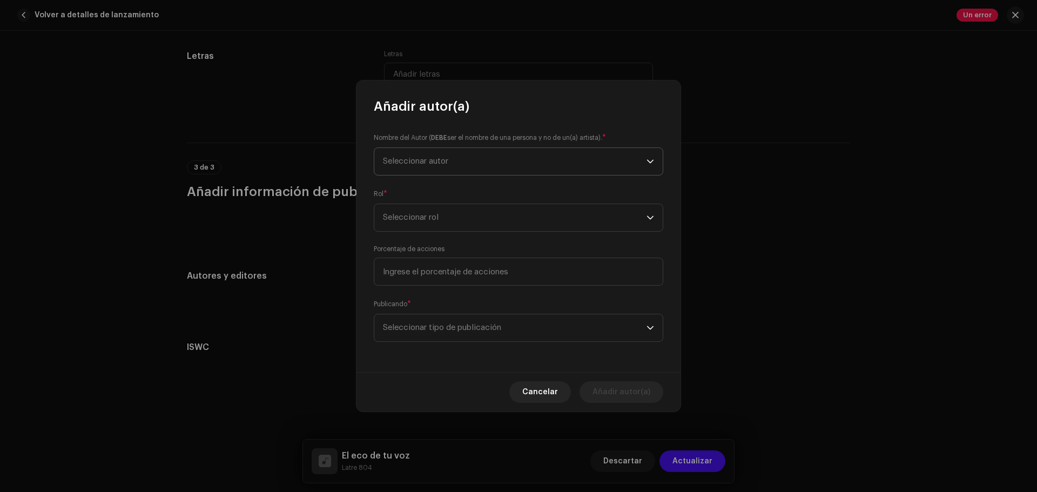
click at [473, 162] on span "Seleccionar autor" at bounding box center [514, 161] width 263 height 27
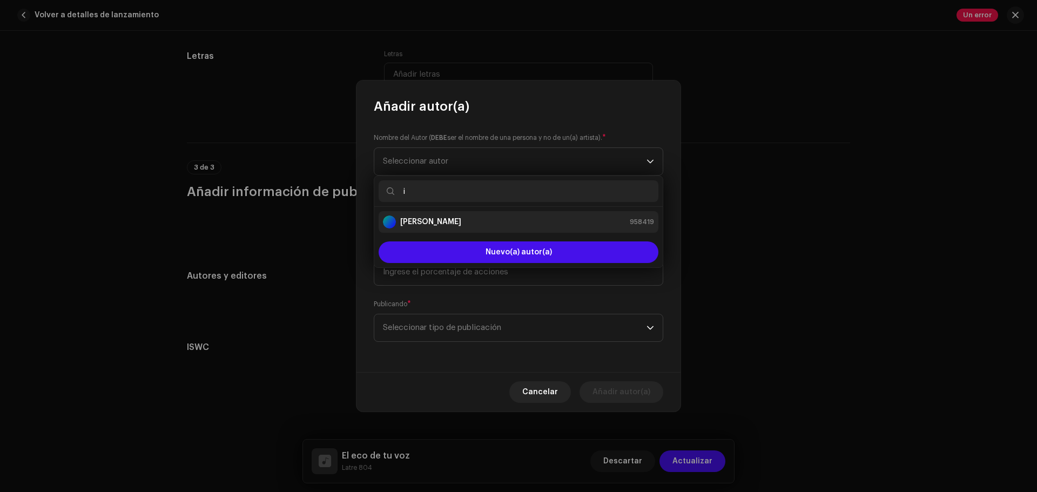
type input "i"
click at [451, 217] on div "[PERSON_NAME] 958419" at bounding box center [518, 221] width 271 height 13
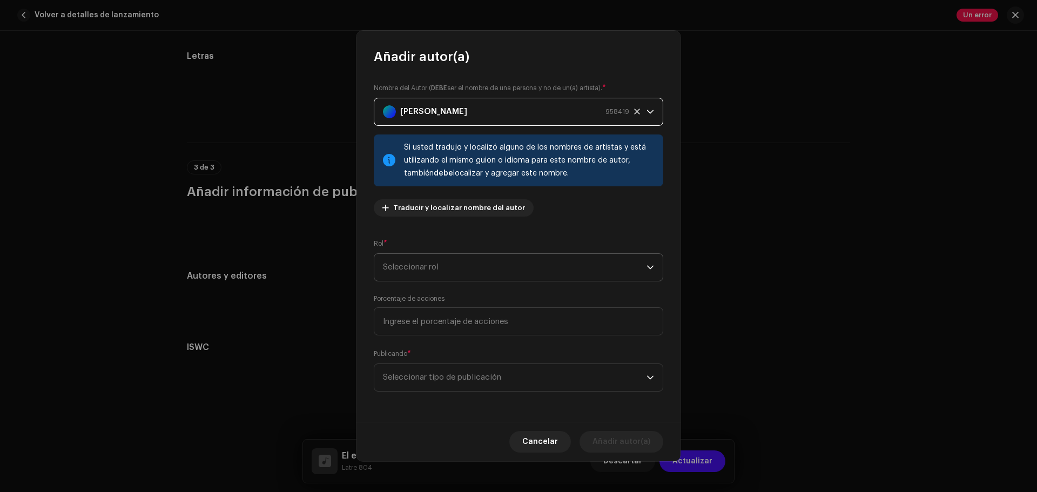
click at [425, 269] on span "Seleccionar rol" at bounding box center [514, 267] width 263 height 27
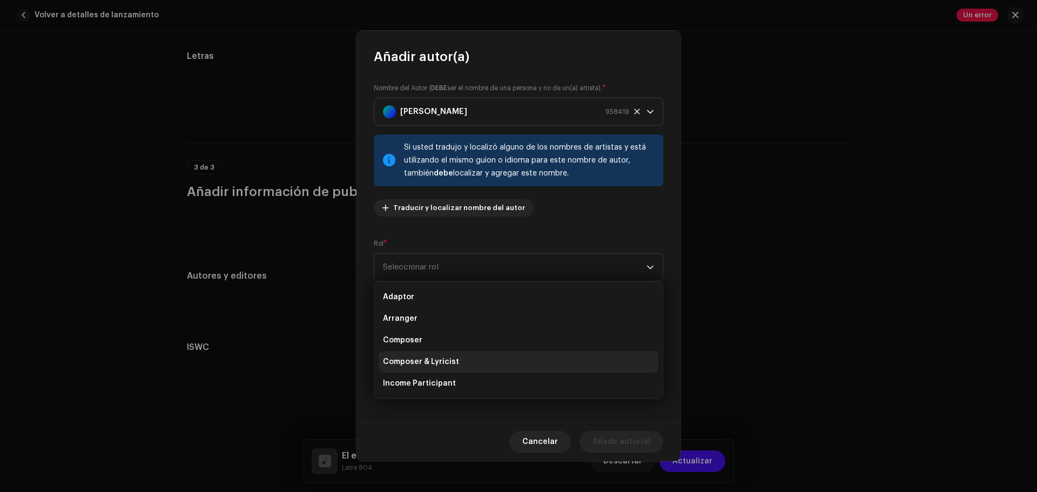
click at [434, 364] on span "Composer & Lyricist" at bounding box center [421, 361] width 76 height 11
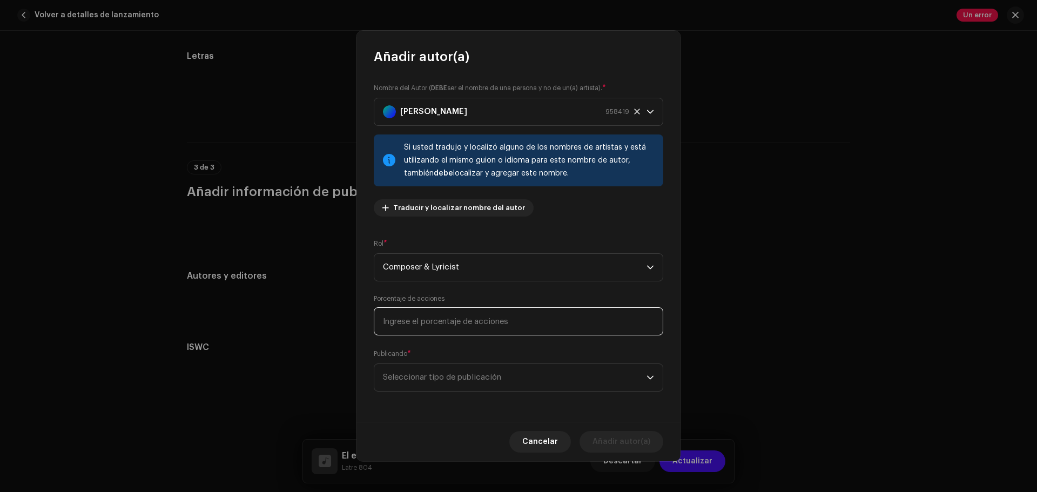
click at [462, 314] on input at bounding box center [518, 321] width 289 height 28
click at [439, 369] on span "Seleccionar tipo de publicación" at bounding box center [514, 377] width 263 height 27
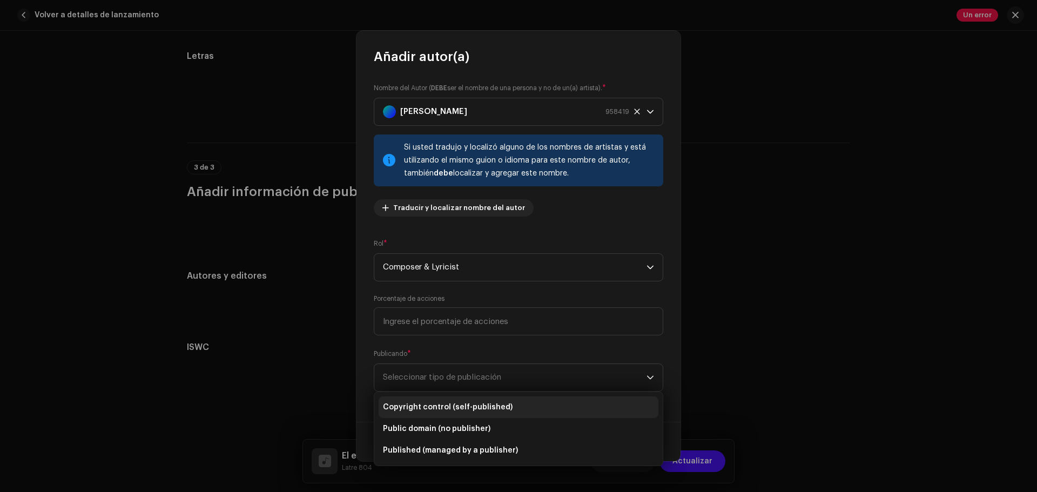
click at [436, 408] on span "Copyright control (self-published)" at bounding box center [448, 407] width 130 height 11
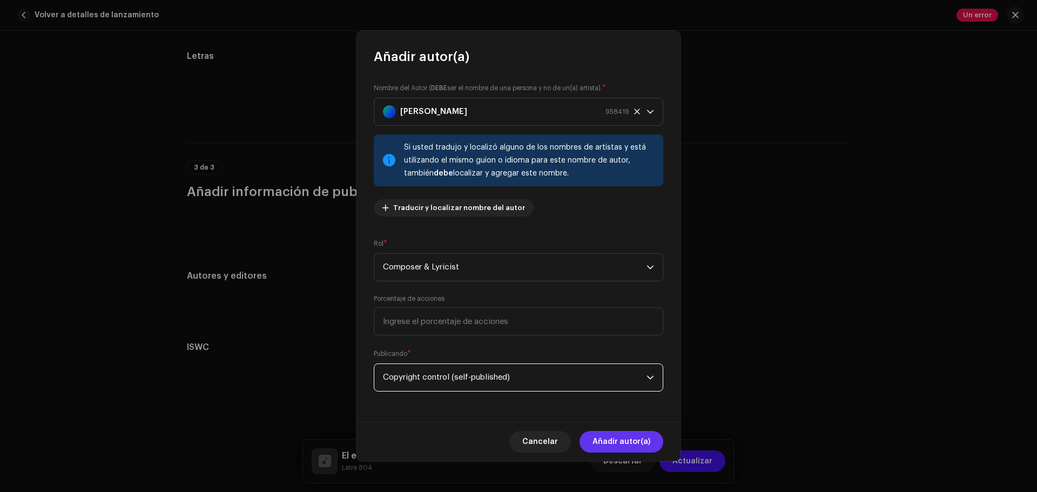
click at [630, 432] on span "Añadir autor(a)" at bounding box center [621, 442] width 58 height 22
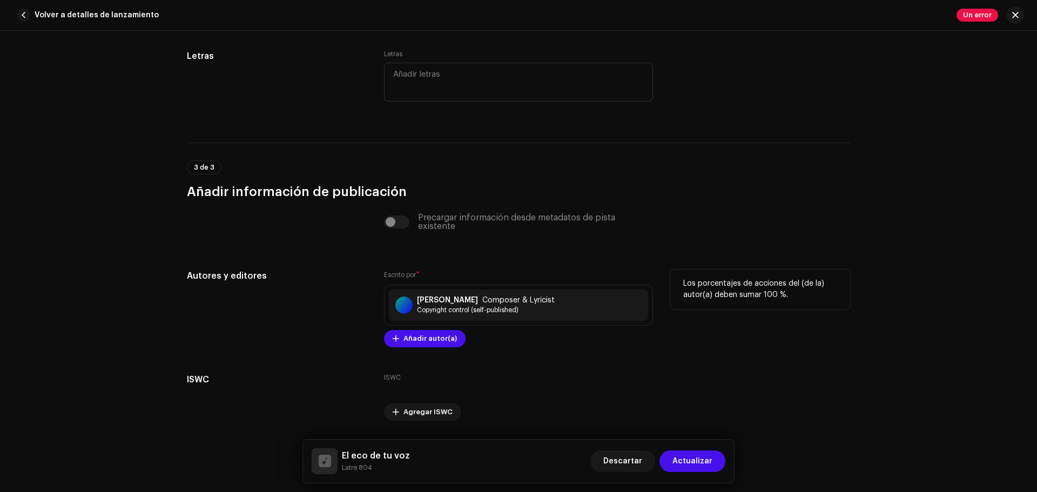
scroll to position [2128, 0]
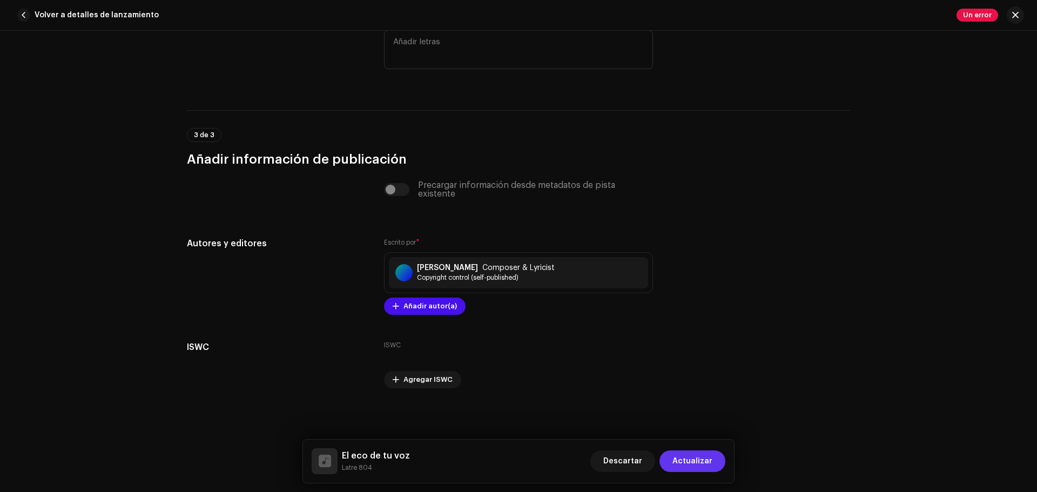
click at [697, 456] on span "Actualizar" at bounding box center [692, 461] width 40 height 22
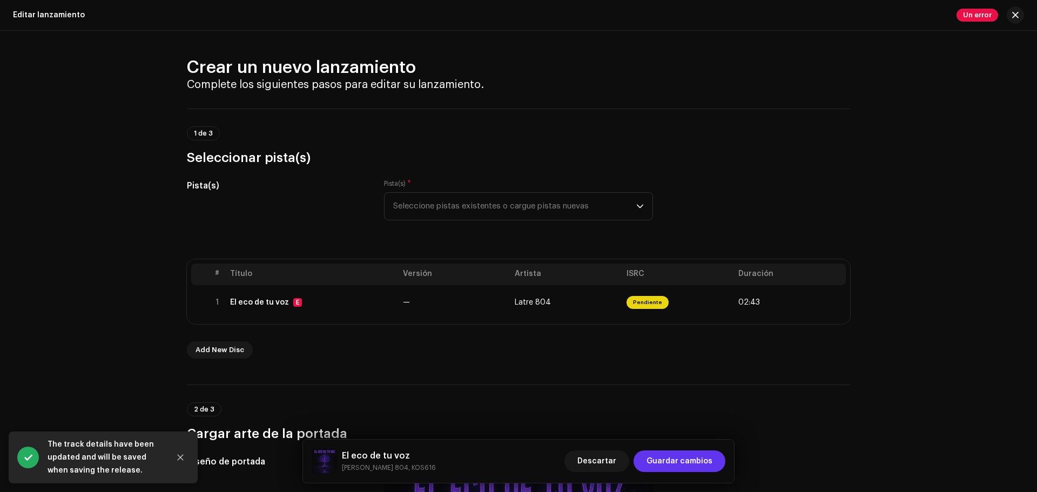
click at [709, 458] on span "Guardar cambios" at bounding box center [679, 461] width 66 height 22
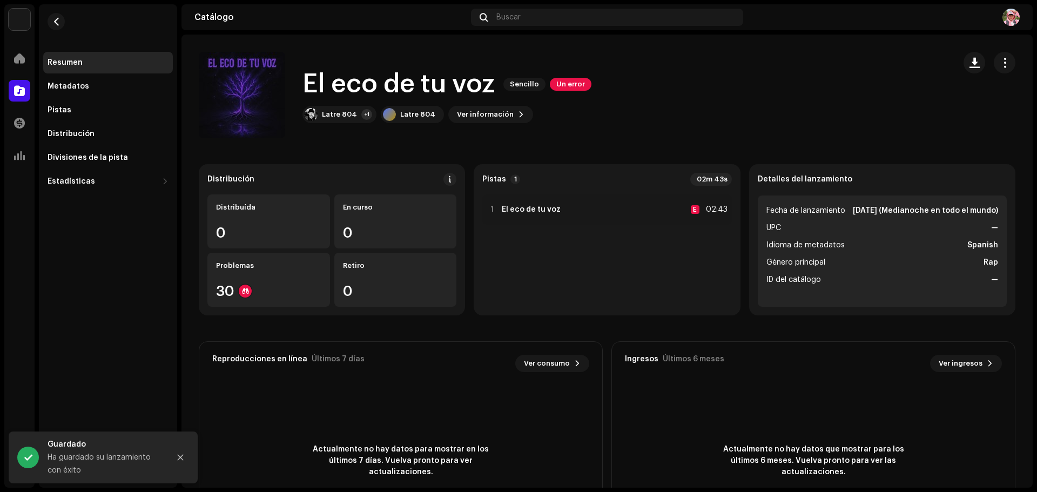
click at [580, 77] on div "El eco de tu voz Sencillo Un error" at bounding box center [446, 84] width 289 height 35
click at [578, 79] on span "Un error" at bounding box center [571, 84] width 42 height 13
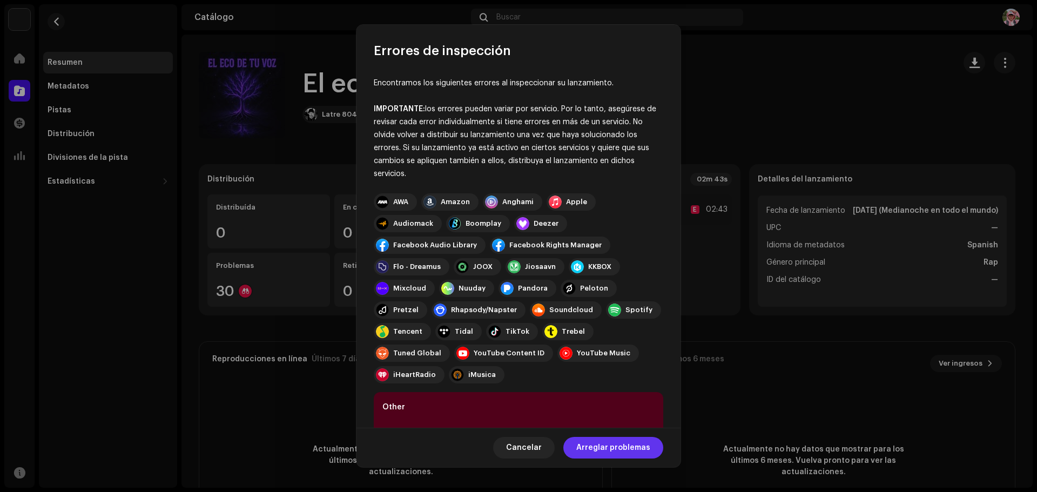
click at [594, 447] on span "Arreglar problemas" at bounding box center [613, 448] width 74 height 22
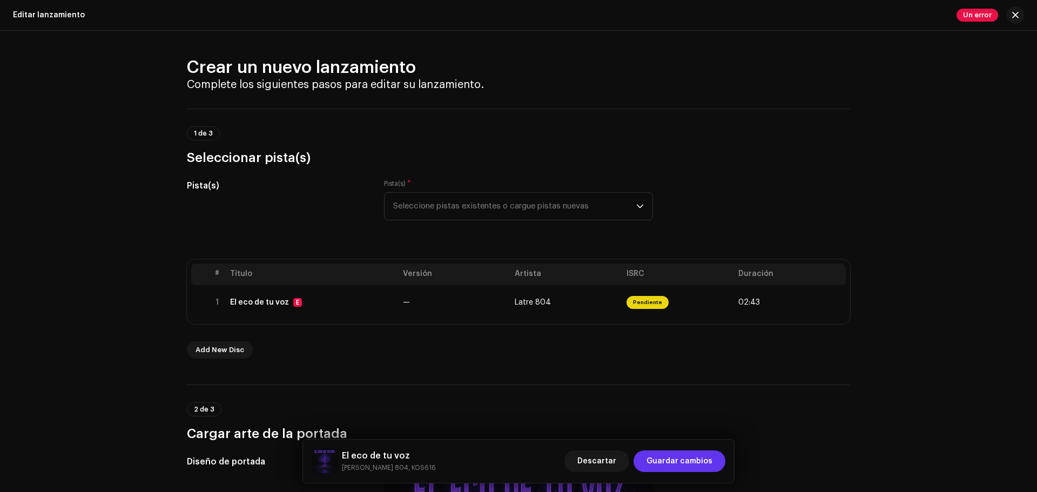
click at [697, 461] on span "Guardar cambios" at bounding box center [679, 461] width 66 height 22
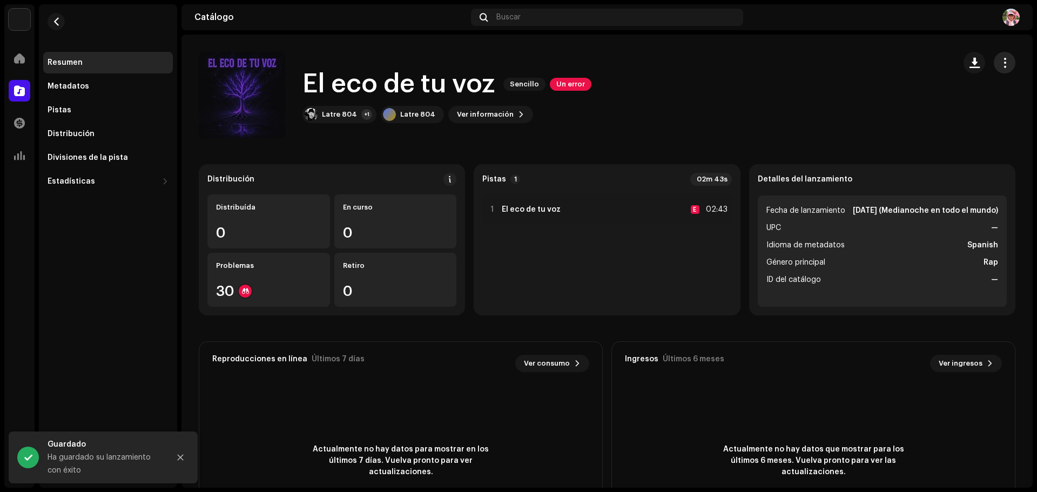
click at [1000, 53] on button "button" at bounding box center [1004, 63] width 22 height 22
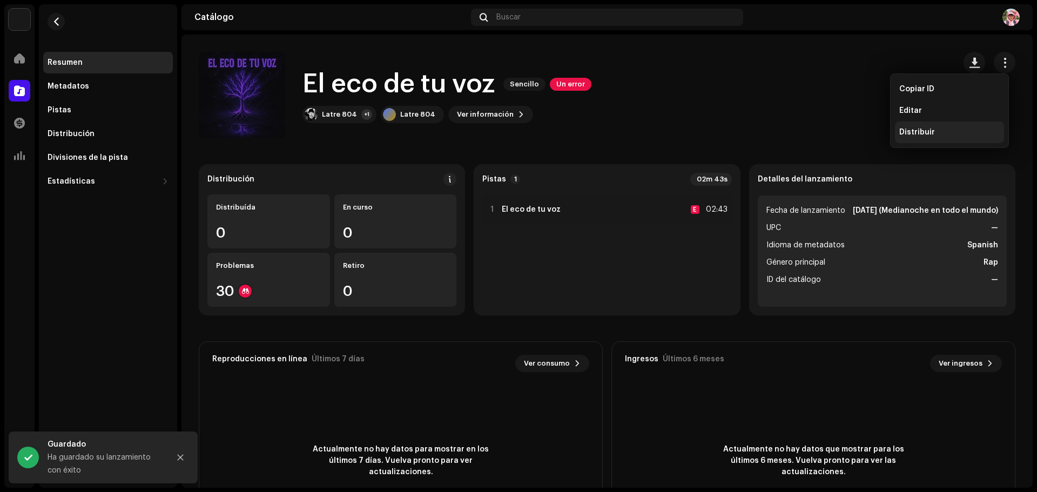
click at [930, 133] on span "Distribuir" at bounding box center [917, 132] width 36 height 9
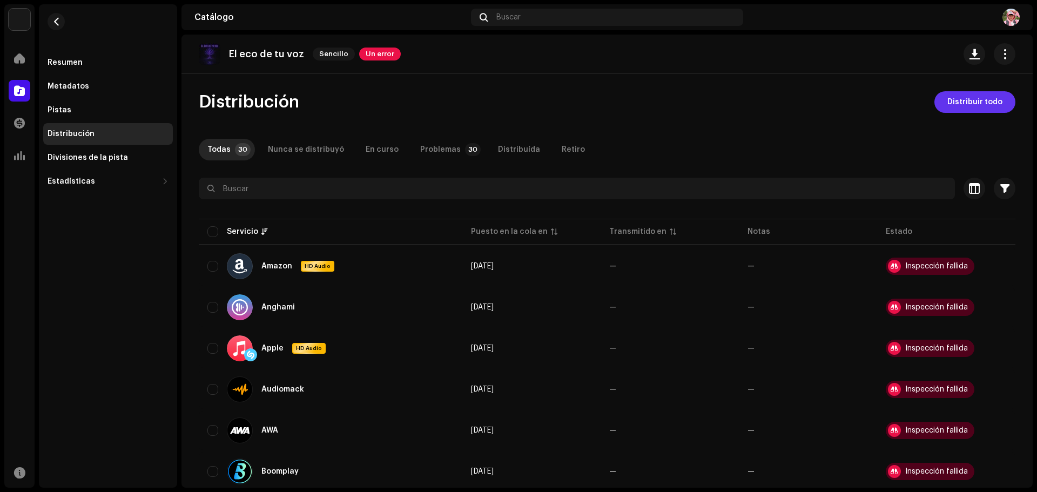
click at [954, 109] on span "Distribuir todo" at bounding box center [974, 102] width 55 height 22
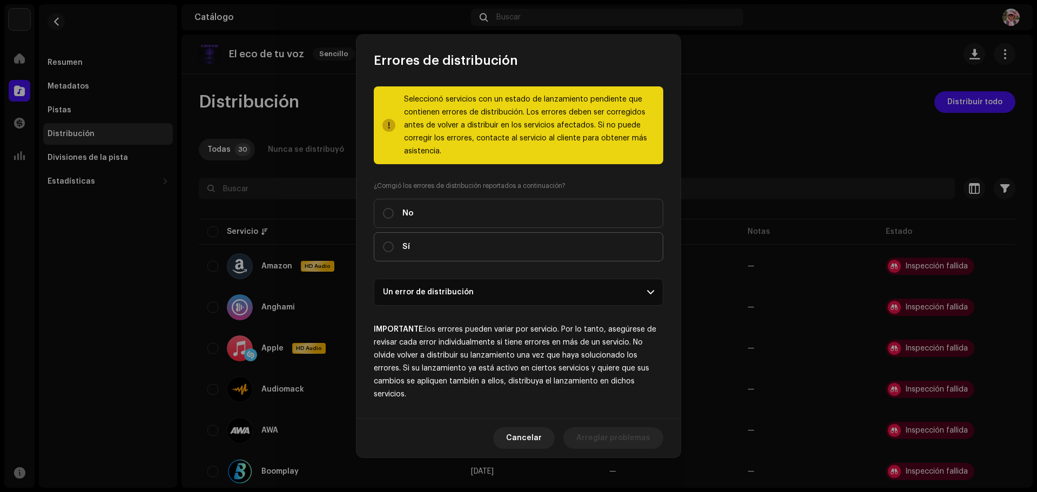
click at [428, 240] on label "Sí" at bounding box center [518, 246] width 289 height 29
click at [394, 241] on input "Sí" at bounding box center [388, 246] width 11 height 11
radio input "true"
click at [632, 436] on span "Distribuir" at bounding box center [632, 438] width 36 height 22
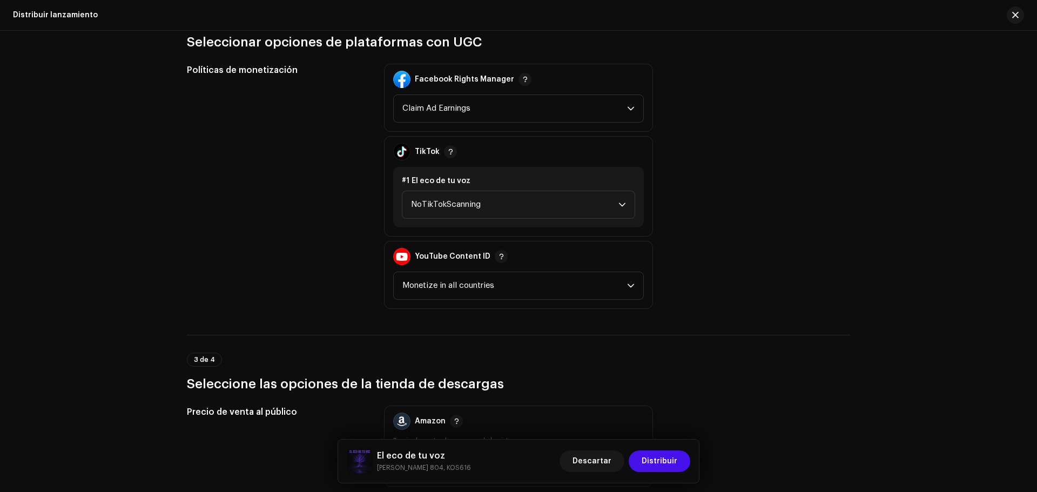
scroll to position [1192, 0]
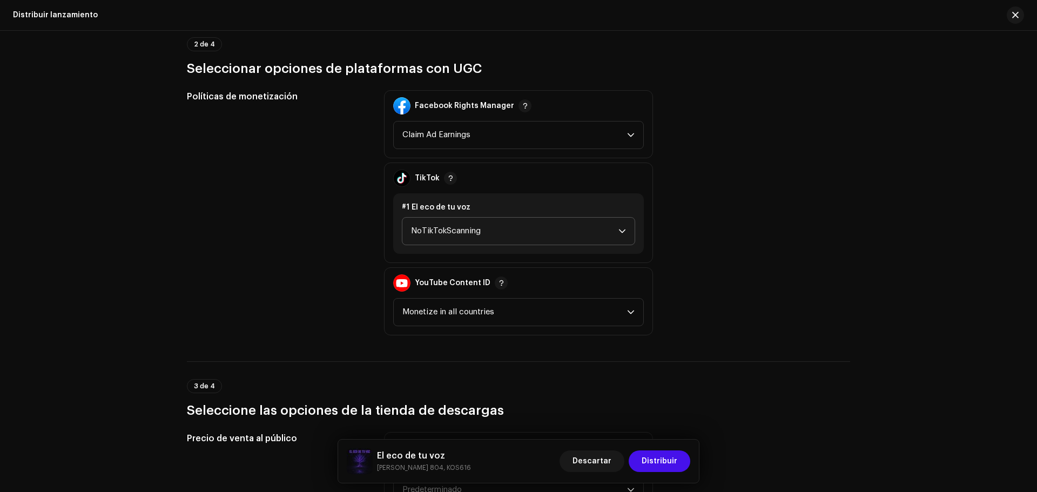
click at [513, 234] on span "NoTikTokScanning" at bounding box center [514, 231] width 207 height 27
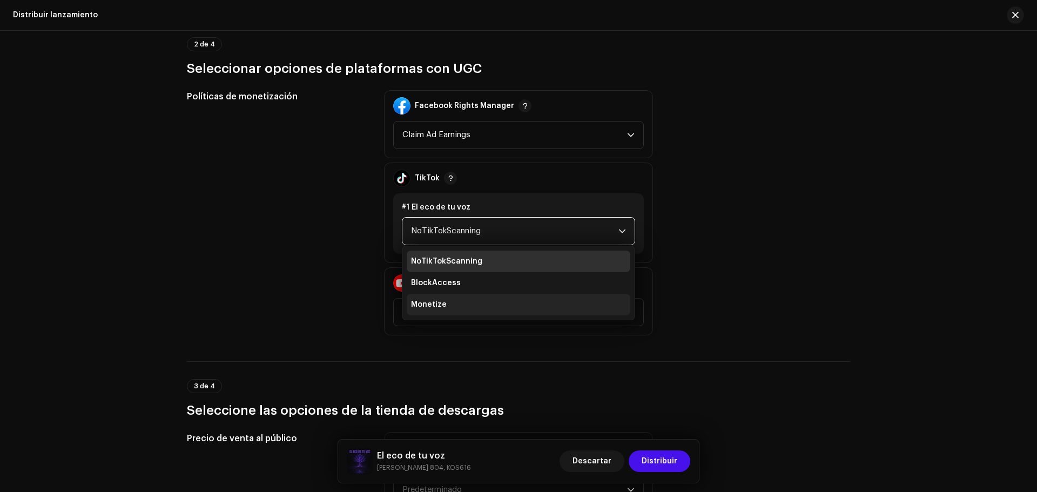
click at [471, 303] on li "Monetize" at bounding box center [519, 305] width 224 height 22
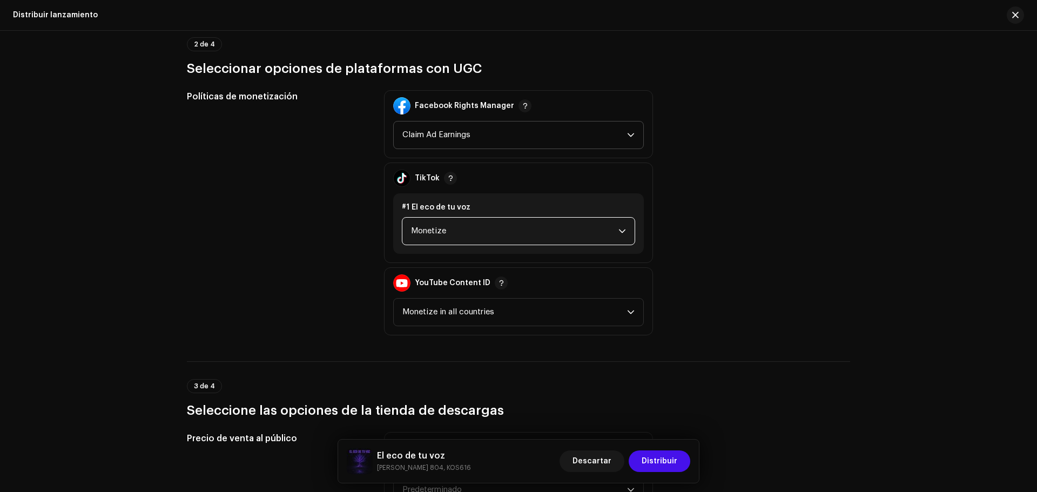
click at [556, 140] on span "Claim Ad Earnings" at bounding box center [514, 134] width 225 height 27
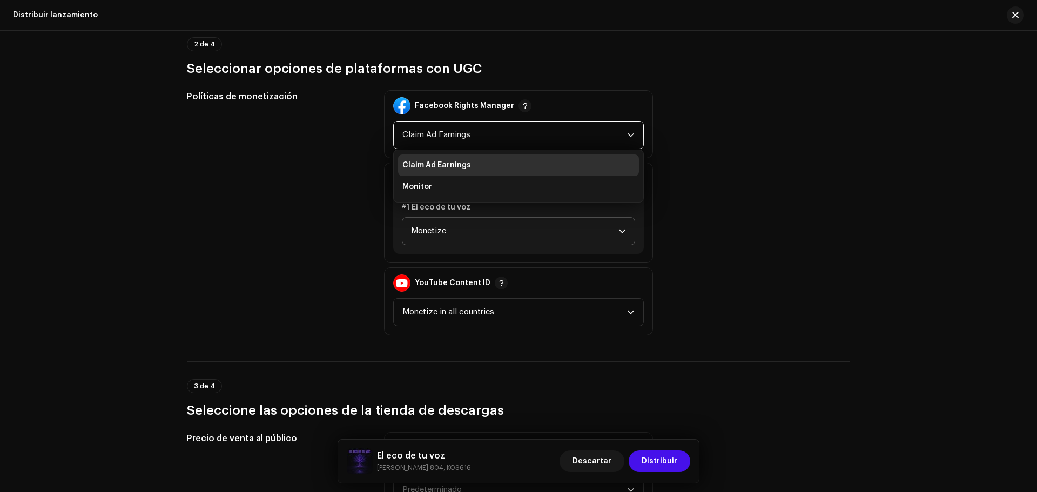
click at [556, 140] on span "Claim Ad Earnings" at bounding box center [514, 134] width 225 height 27
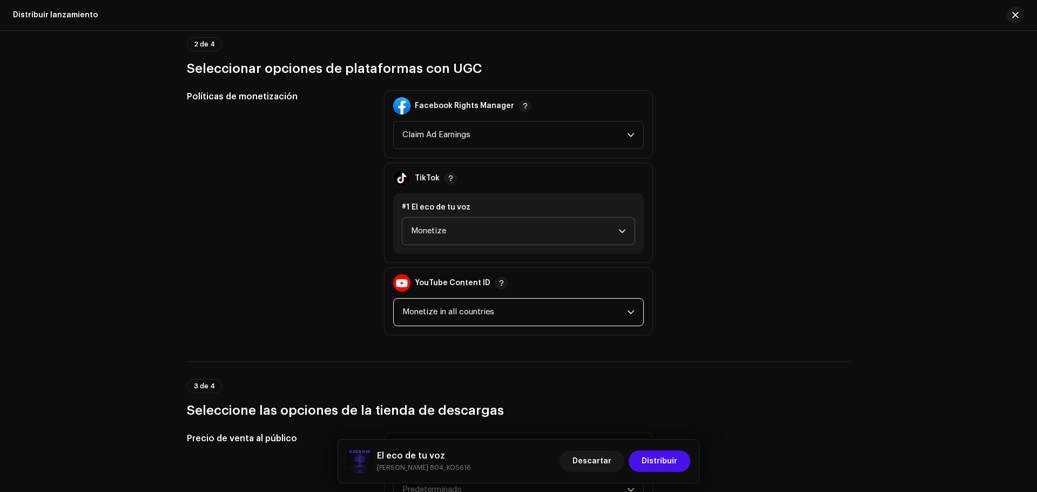
click at [537, 323] on span "Monetize in all countries" at bounding box center [514, 312] width 225 height 27
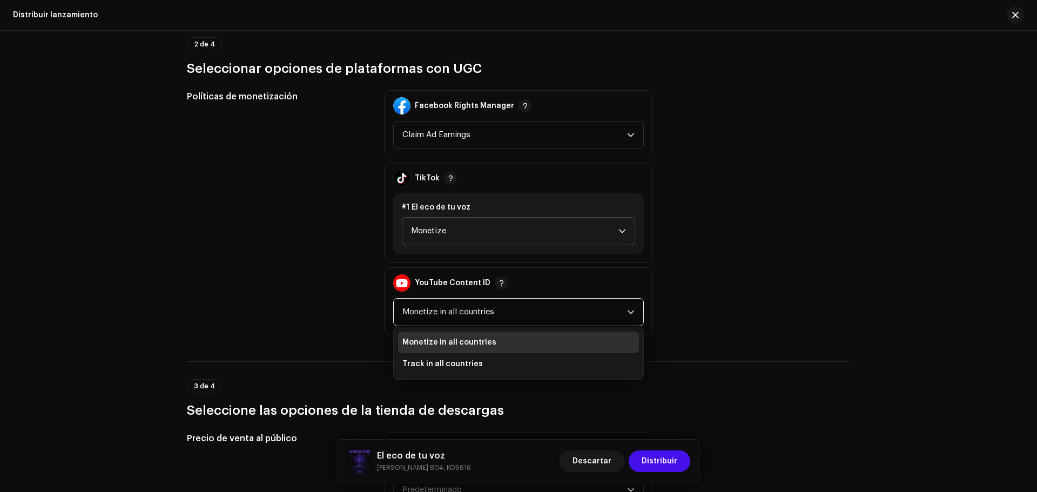
click at [537, 323] on span "Monetize in all countries" at bounding box center [514, 312] width 225 height 27
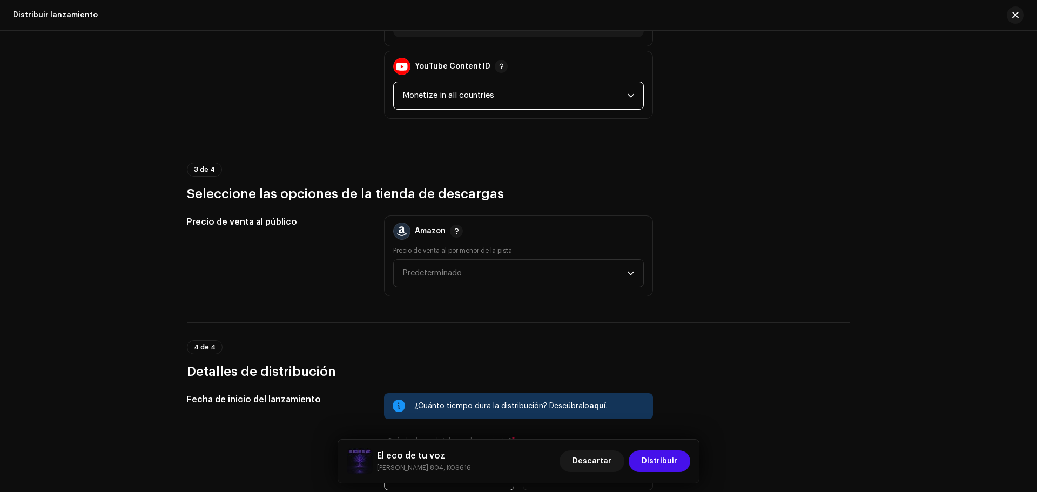
scroll to position [1432, 0]
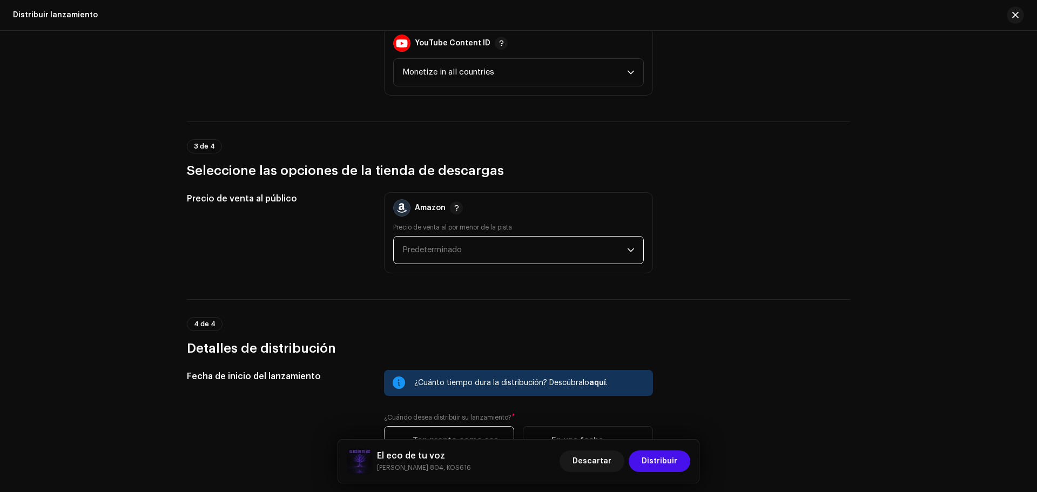
click at [583, 251] on span "Predeterminado" at bounding box center [514, 249] width 225 height 27
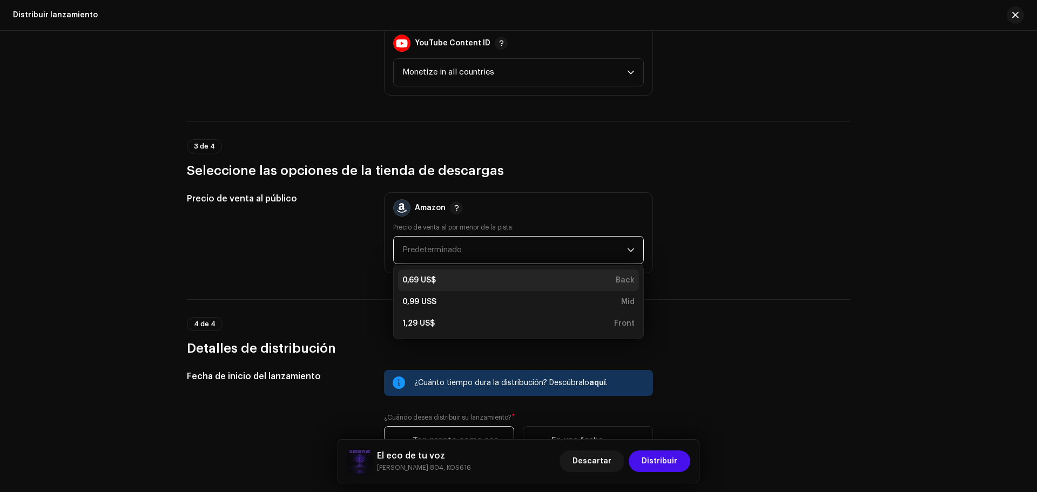
click at [515, 286] on li "0,69 US$ Back" at bounding box center [518, 280] width 241 height 22
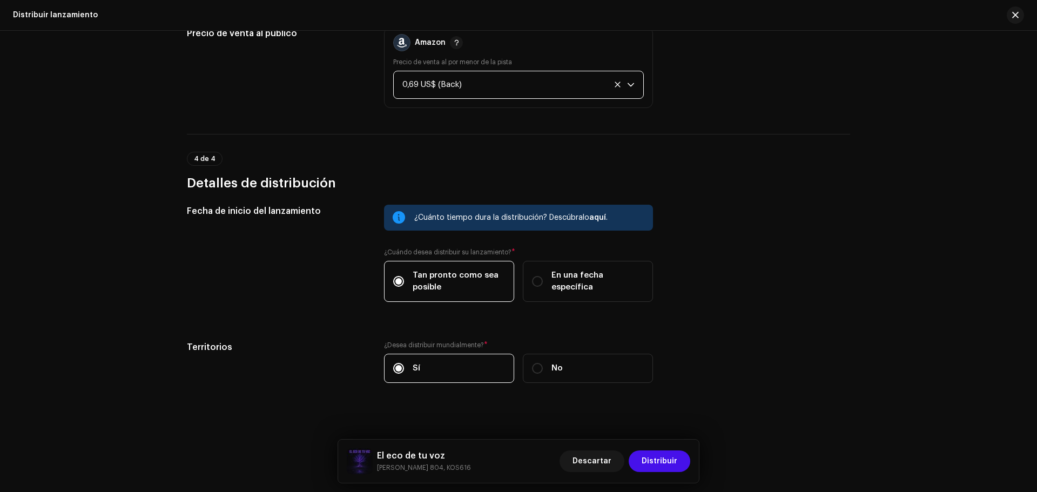
scroll to position [1605, 0]
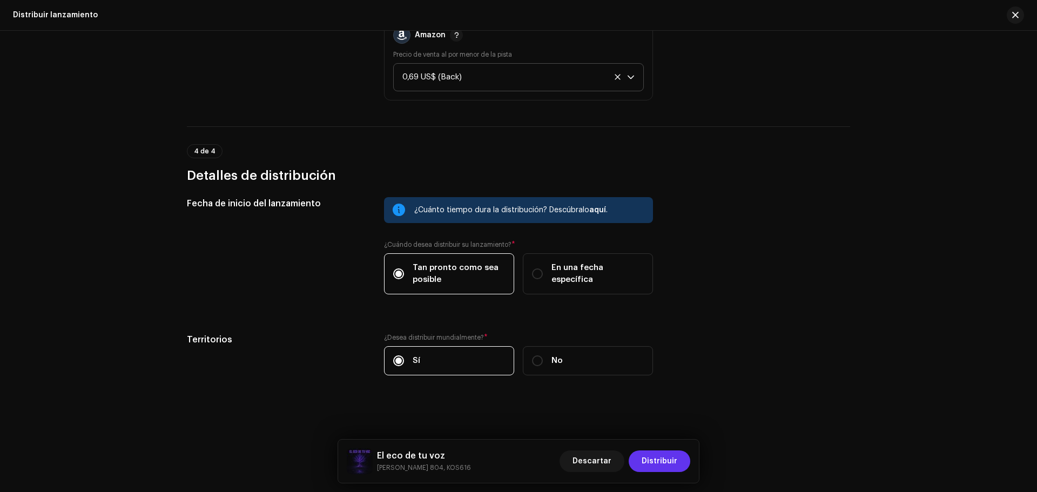
click at [652, 461] on span "Distribuir" at bounding box center [659, 461] width 36 height 22
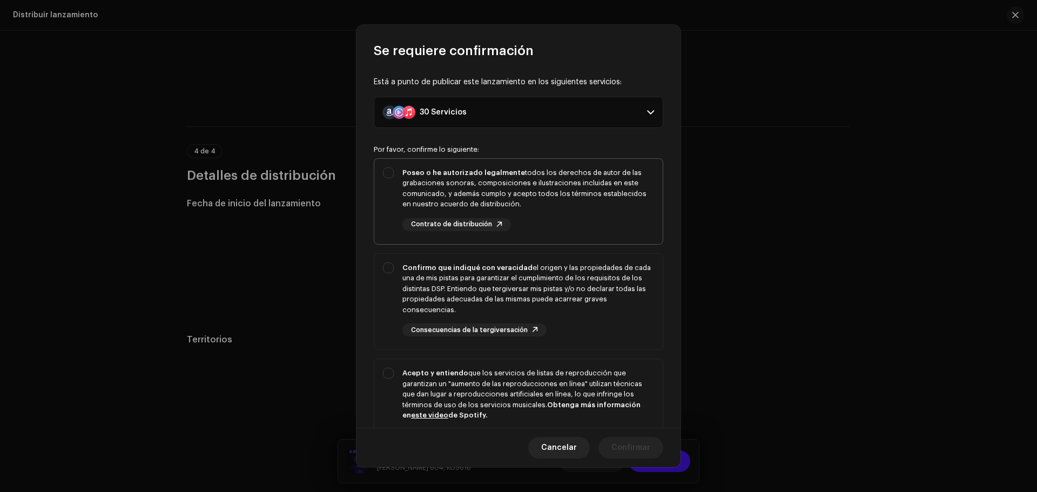
click at [561, 198] on div "Poseo o he autorizado legalmente todos los derechos de autor de las grabaciones…" at bounding box center [528, 188] width 252 height 42
checkbox input "true"
click at [570, 297] on div "Confirmo que indiqué con veracidad el origen y las propiedades de cada una de m…" at bounding box center [528, 288] width 252 height 53
checkbox input "true"
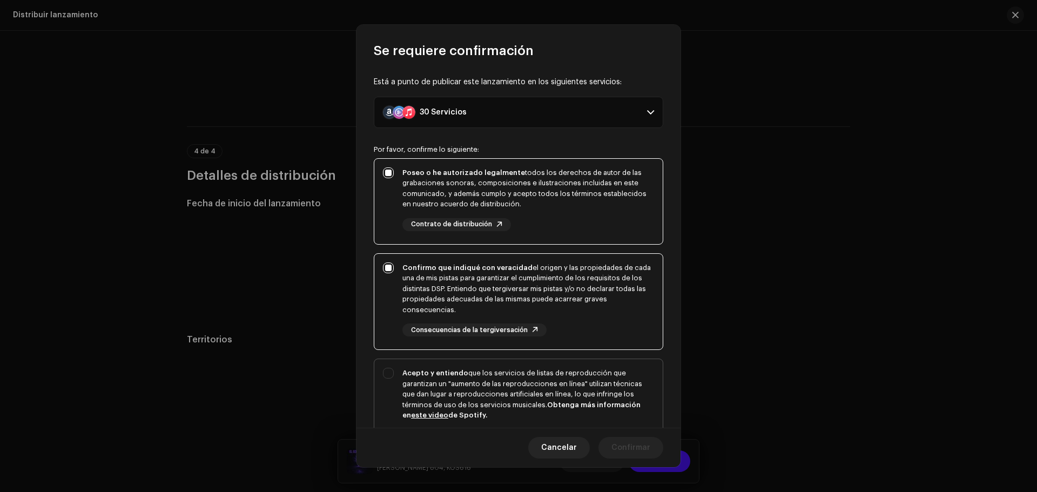
click at [548, 370] on div "Acepto y entiendo que los servicios de listas de reproducción que garantizan un…" at bounding box center [528, 394] width 252 height 53
checkbox input "true"
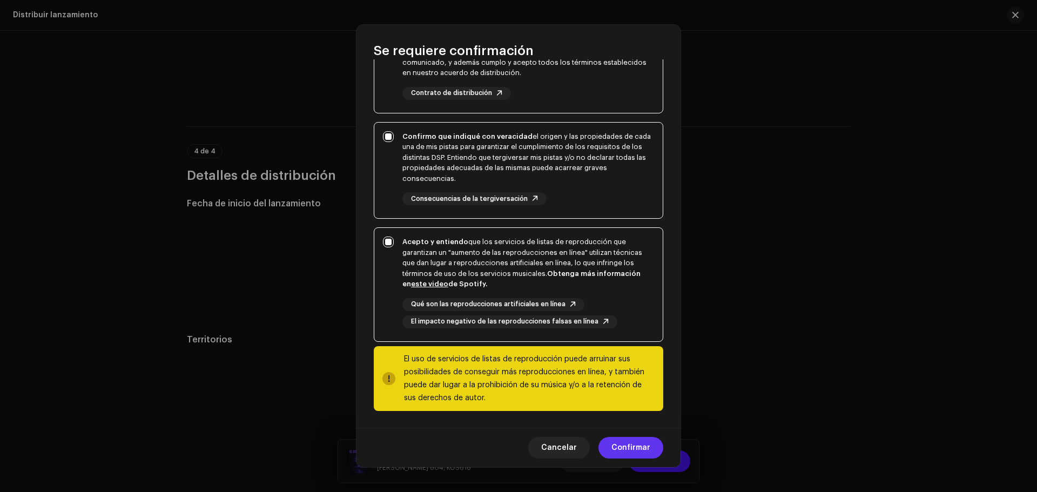
click at [630, 447] on span "Confirmar" at bounding box center [630, 448] width 39 height 22
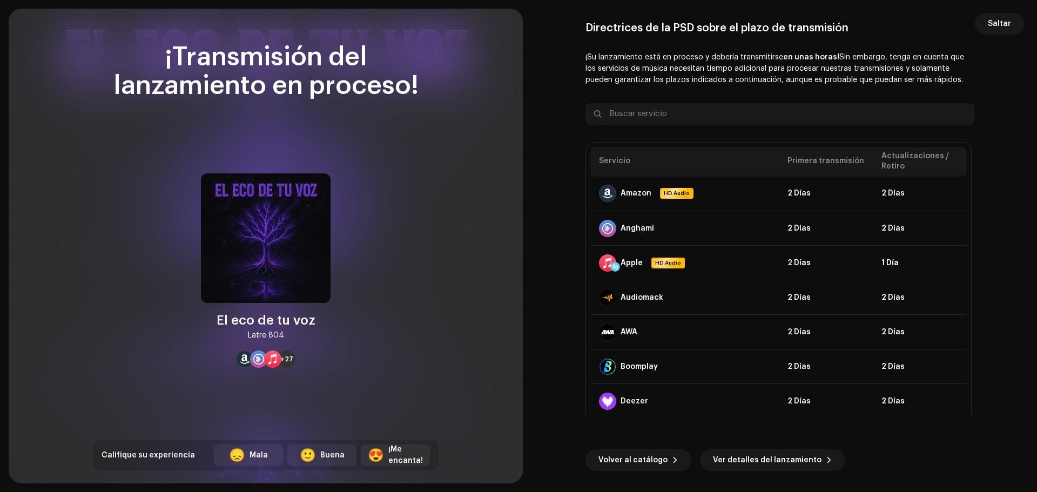
click at [558, 351] on re-o-post-create-distribution-options "Directrices de la PSD sobre el plazo de transmisión ¡Su lanzamiento está en pro…" at bounding box center [780, 246] width 488 height 449
